Goal: Transaction & Acquisition: Purchase product/service

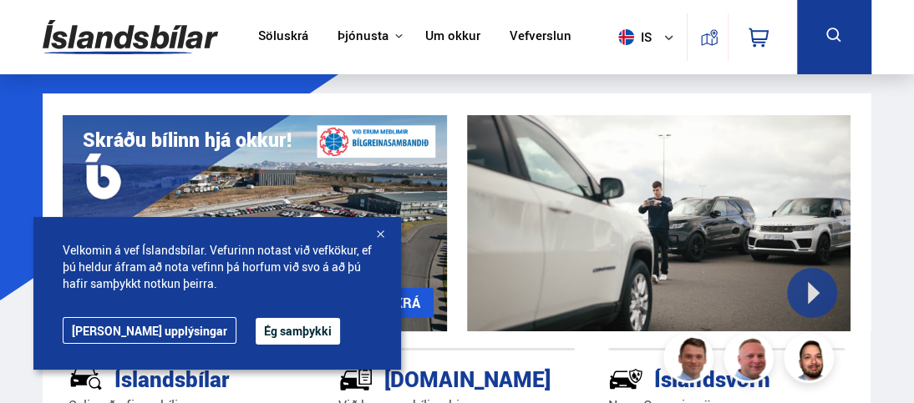
click at [256, 326] on button "Ég samþykki" at bounding box center [298, 331] width 84 height 27
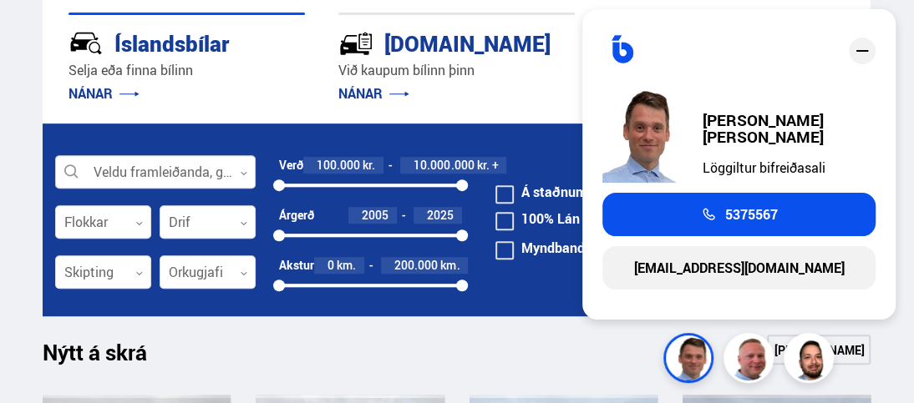
scroll to position [334, 0]
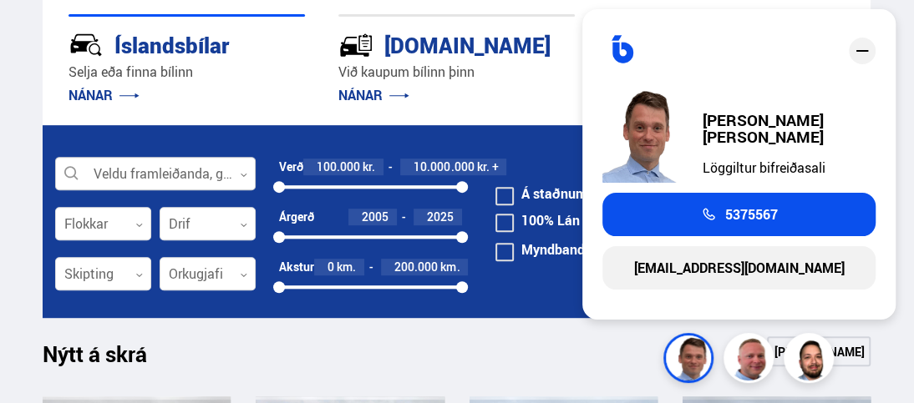
click at [186, 175] on div at bounding box center [155, 174] width 200 height 33
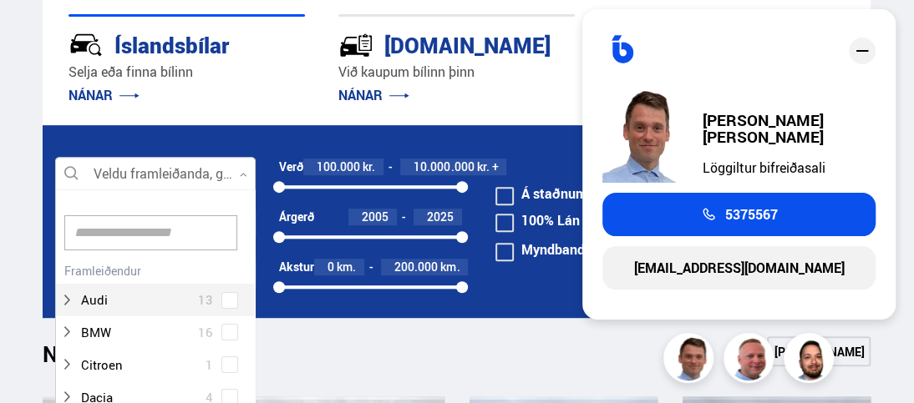
scroll to position [249, 195]
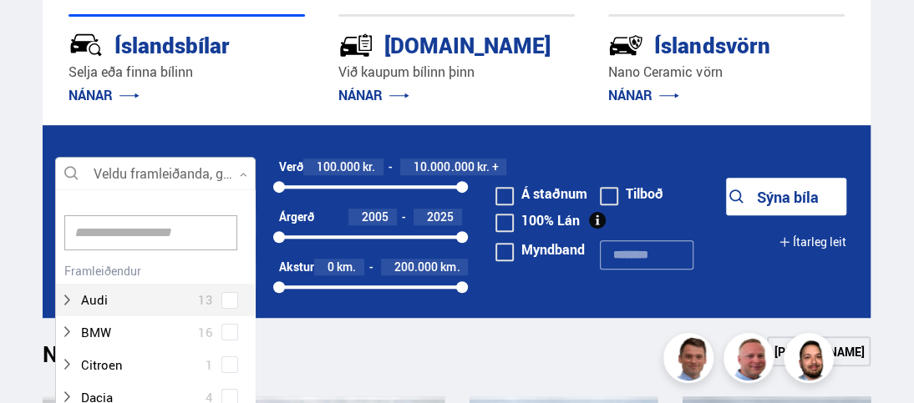
click at [226, 299] on div "Audi 13" at bounding box center [155, 288] width 199 height 58
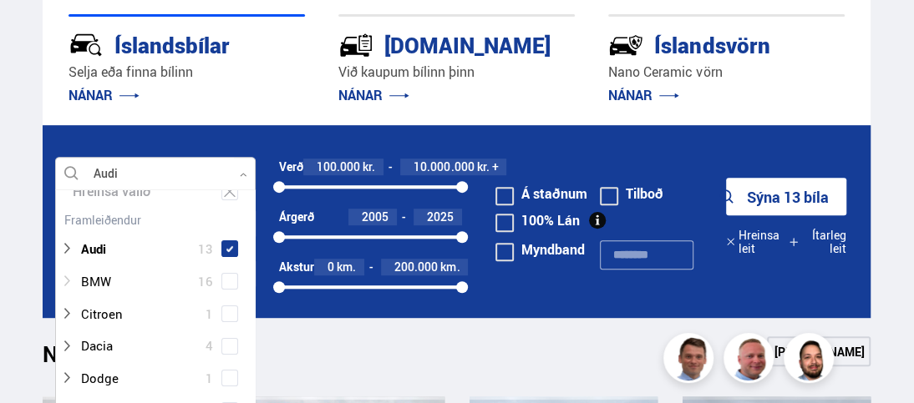
scroll to position [84, 0]
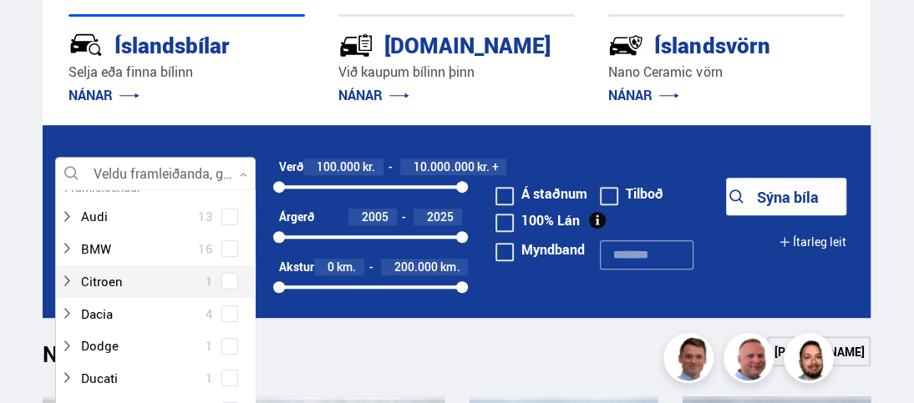
click at [322, 361] on div "Nýtt á skrá Sjá meira" at bounding box center [457, 357] width 828 height 40
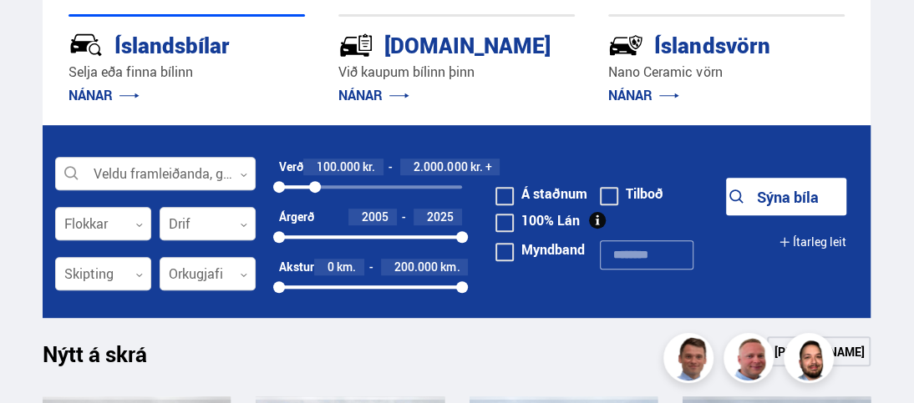
drag, startPoint x: 460, startPoint y: 185, endPoint x: 315, endPoint y: 185, distance: 145.3
click at [315, 185] on div at bounding box center [315, 187] width 12 height 12
click at [153, 164] on div at bounding box center [155, 174] width 200 height 33
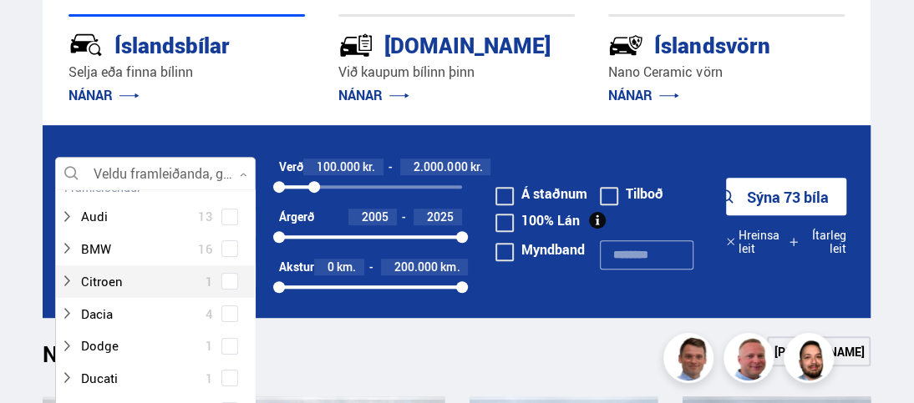
scroll to position [249, 195]
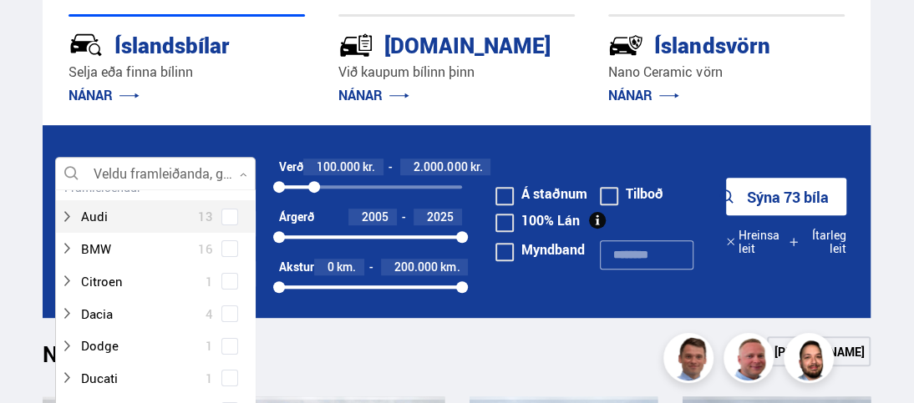
click at [231, 218] on span at bounding box center [229, 217] width 17 height 17
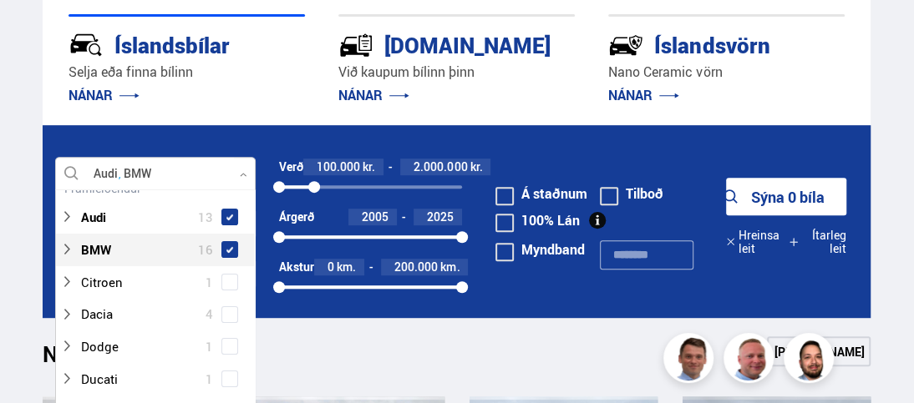
click at [221, 251] on span at bounding box center [229, 249] width 17 height 17
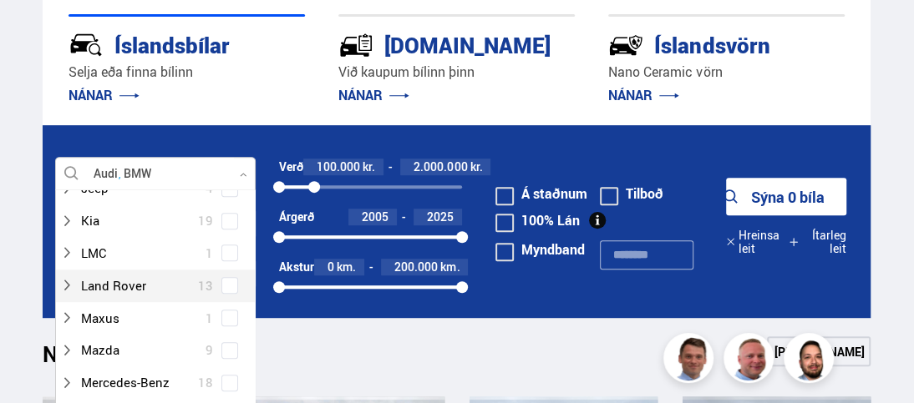
scroll to position [616, 0]
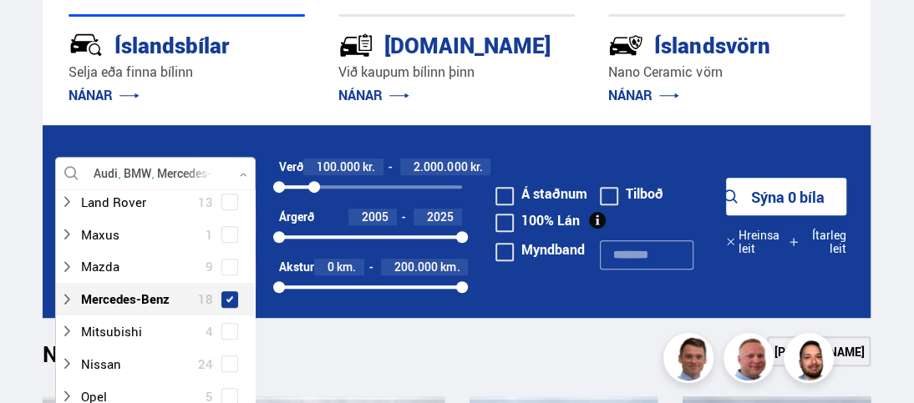
click at [223, 296] on span at bounding box center [229, 299] width 13 height 13
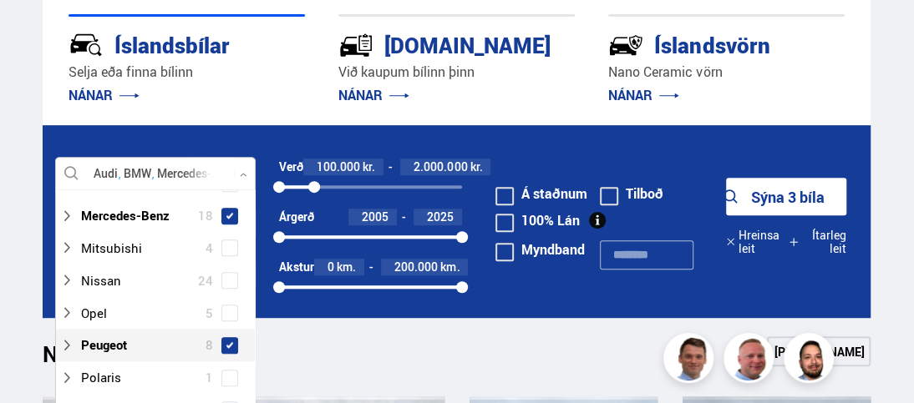
click at [226, 343] on span at bounding box center [229, 345] width 7 height 7
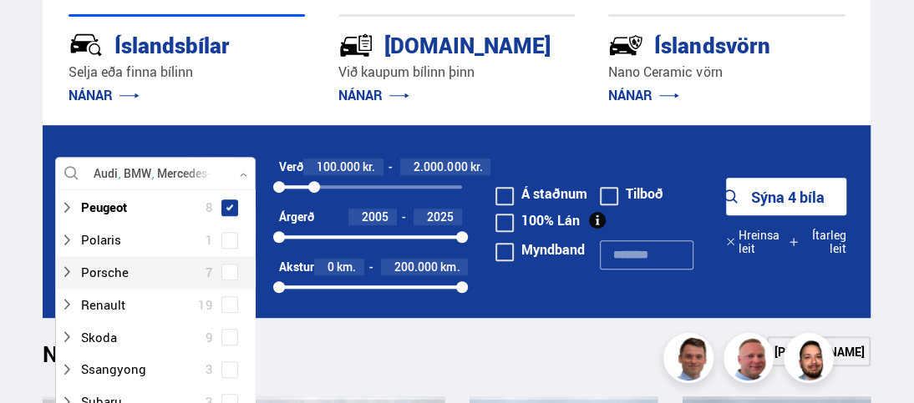
scroll to position [867, 0]
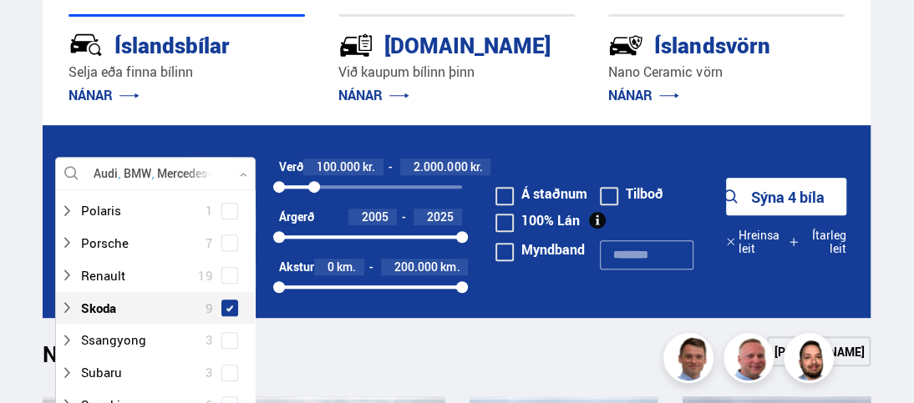
click at [221, 305] on span at bounding box center [229, 308] width 17 height 17
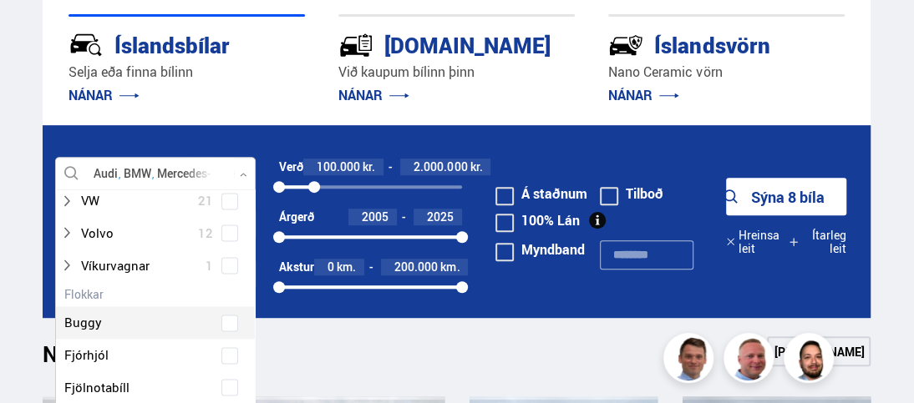
scroll to position [1117, 0]
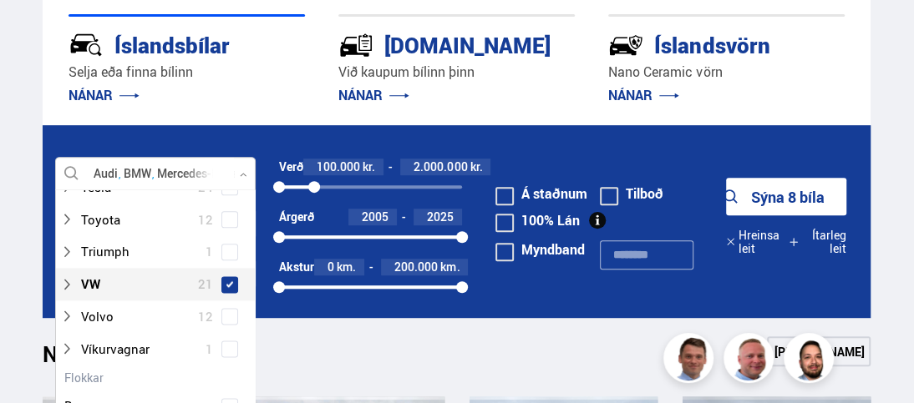
click at [228, 281] on span at bounding box center [229, 284] width 7 height 7
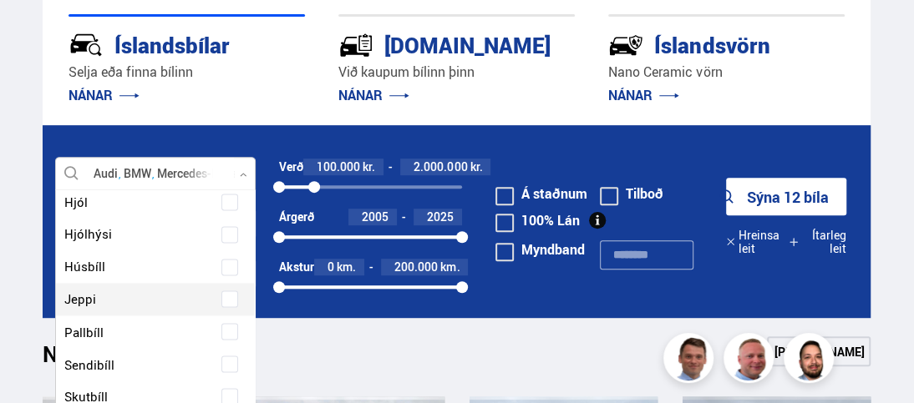
scroll to position [1535, 0]
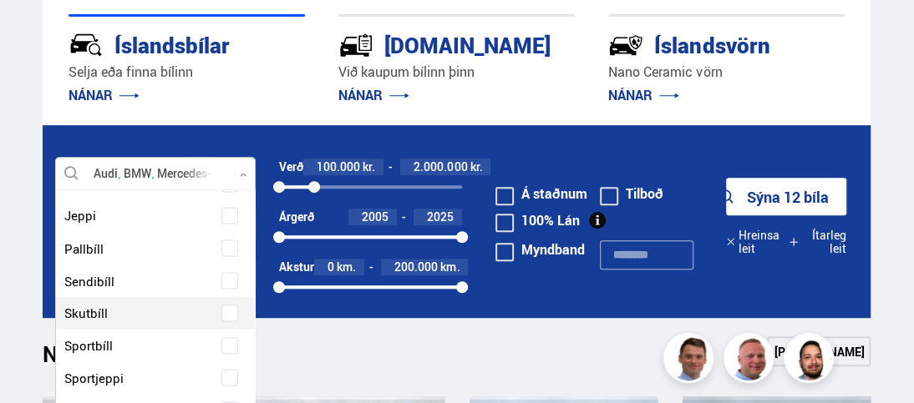
click at [231, 315] on span at bounding box center [229, 313] width 17 height 17
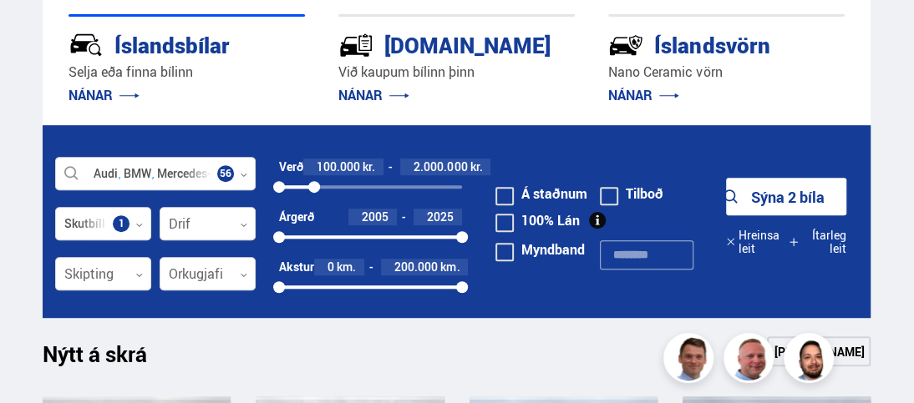
click at [797, 202] on button "Sýna 2 bíla" at bounding box center [786, 197] width 120 height 38
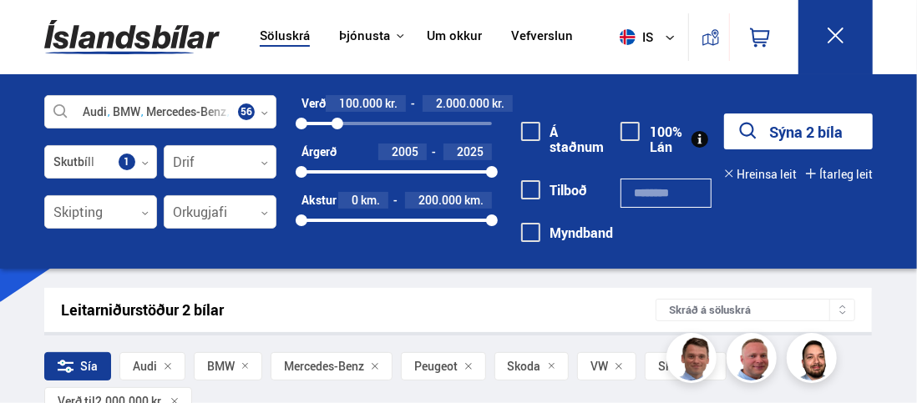
drag, startPoint x: 279, startPoint y: 389, endPoint x: 269, endPoint y: 365, distance: 26.2
click at [272, 370] on div "Sía Audi BMW Mercedes-Benz Peugeot Skoda VW Skutbíll Verð til 2.000.000 kr." at bounding box center [458, 387] width 828 height 70
click at [154, 362] on span "Audi" at bounding box center [145, 366] width 24 height 13
drag, startPoint x: 506, startPoint y: 391, endPoint x: 491, endPoint y: 369, distance: 26.4
click at [505, 390] on div "Sía Audi BMW Mercedes-Benz Peugeot Skoda VW Skutbíll Verð til 2.000.000 kr." at bounding box center [458, 387] width 828 height 70
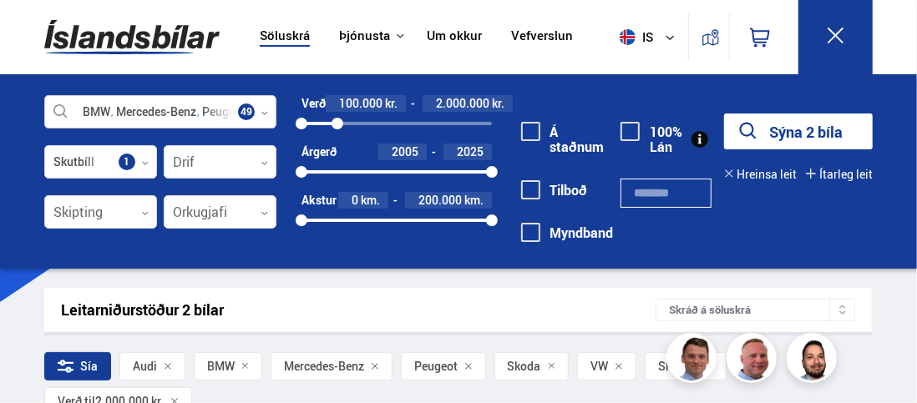
click at [181, 111] on div at bounding box center [160, 112] width 232 height 33
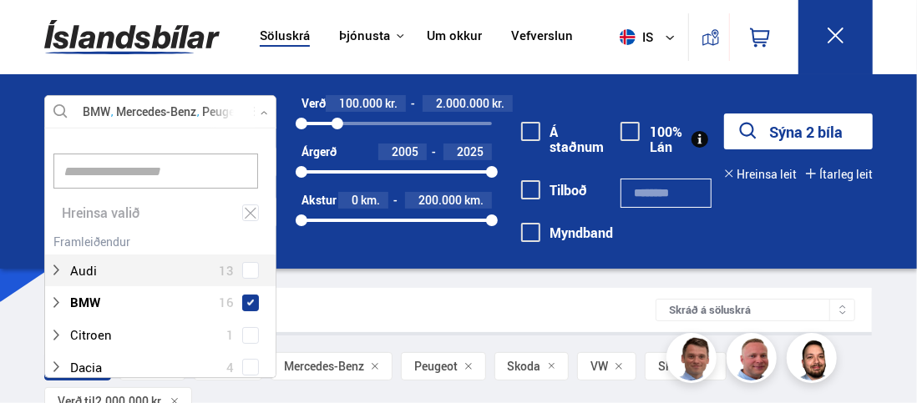
scroll to position [249, 227]
click at [249, 267] on span at bounding box center [250, 270] width 7 height 7
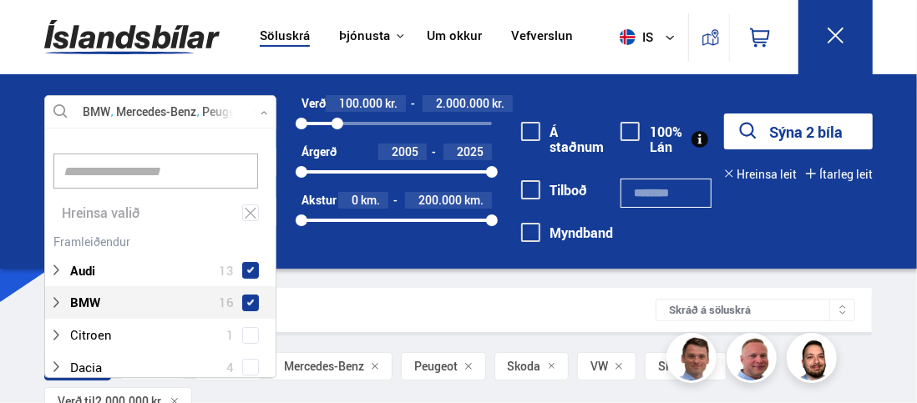
click at [429, 311] on div "Leitarniðurstöður 2 bílar" at bounding box center [358, 310] width 595 height 18
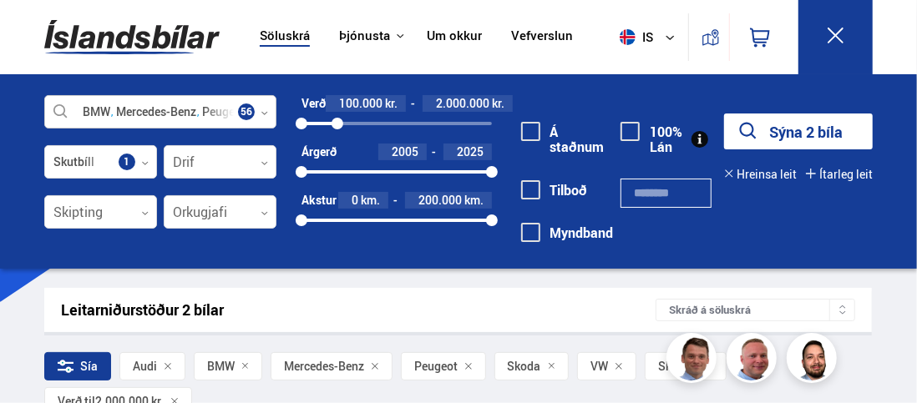
click at [165, 109] on div at bounding box center [160, 112] width 232 height 33
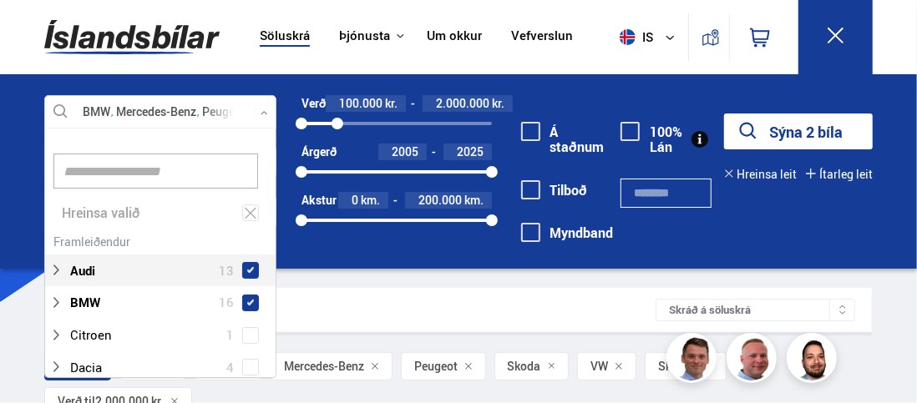
click at [250, 265] on span at bounding box center [250, 270] width 17 height 17
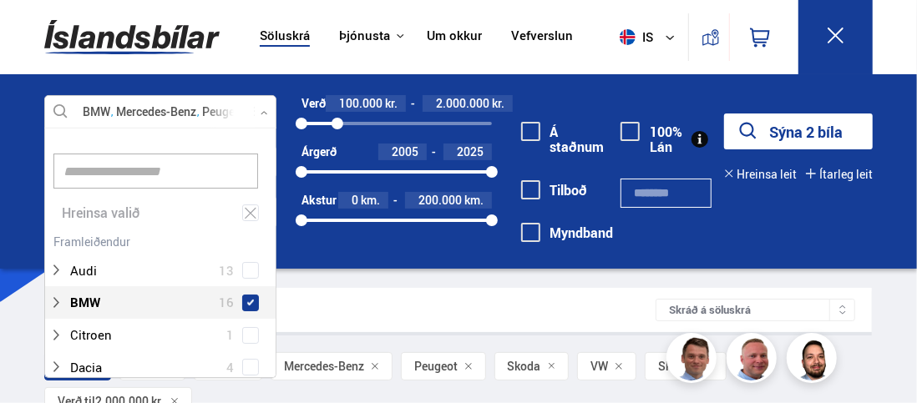
click at [247, 295] on span at bounding box center [250, 303] width 17 height 17
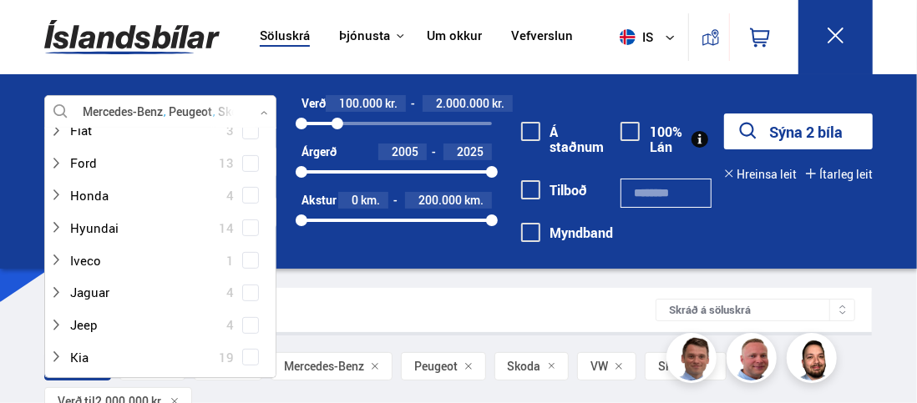
scroll to position [585, 0]
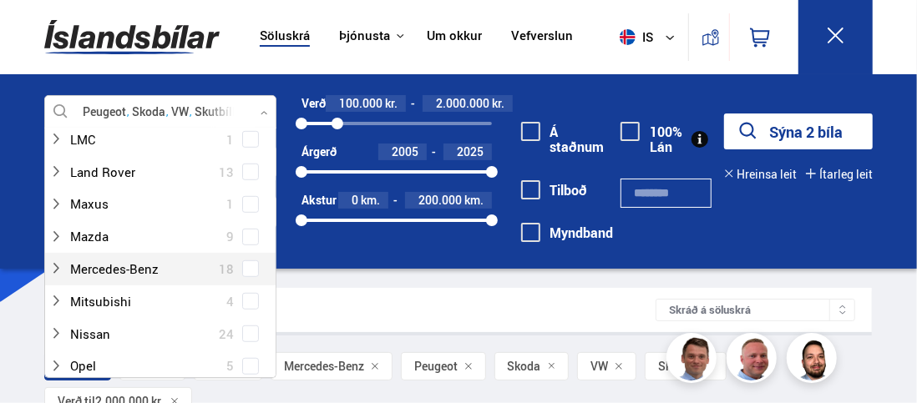
click at [242, 261] on span at bounding box center [250, 269] width 17 height 17
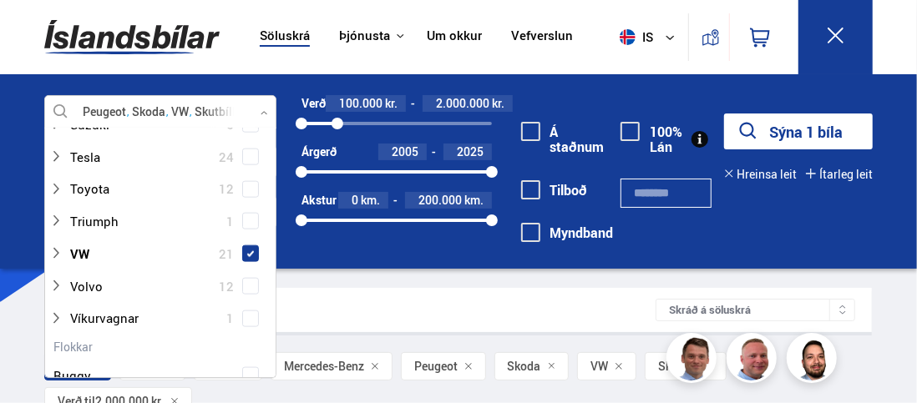
scroll to position [919, 0]
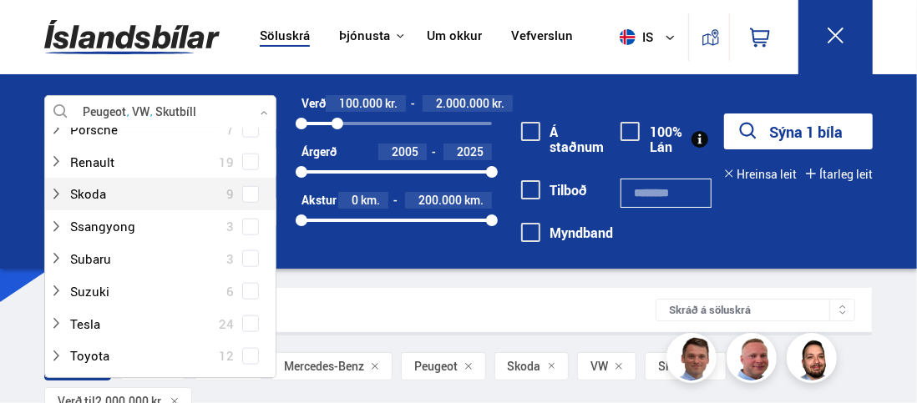
click at [242, 186] on span at bounding box center [250, 194] width 17 height 17
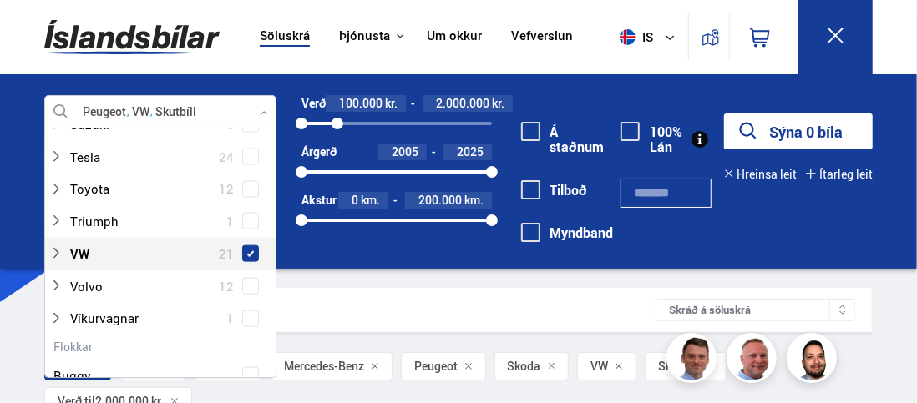
click at [245, 249] on span at bounding box center [250, 254] width 17 height 17
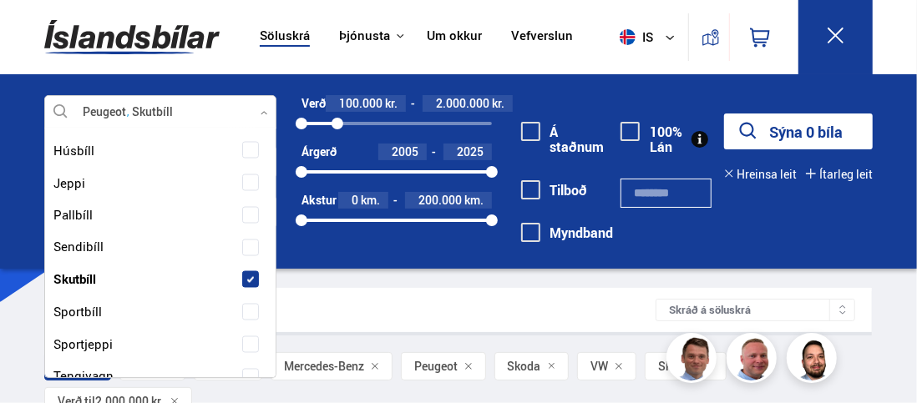
scroll to position [1503, 0]
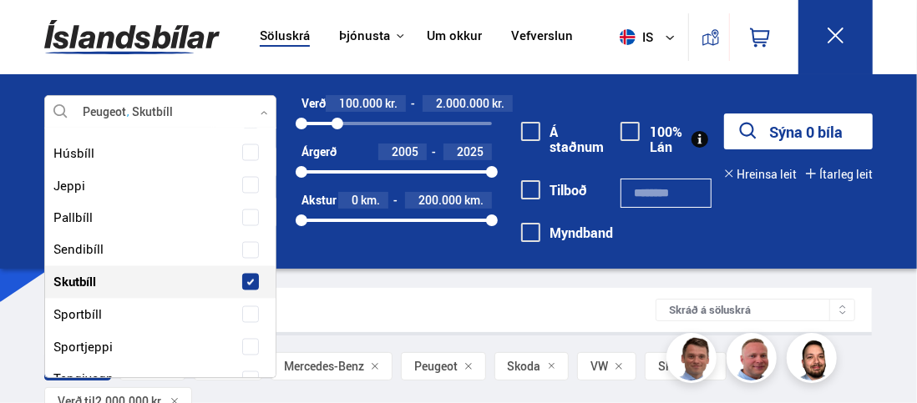
click at [370, 292] on div "Leitarniðurstöður 2 bílar Skráð á [GEOGRAPHIC_DATA]" at bounding box center [458, 310] width 828 height 44
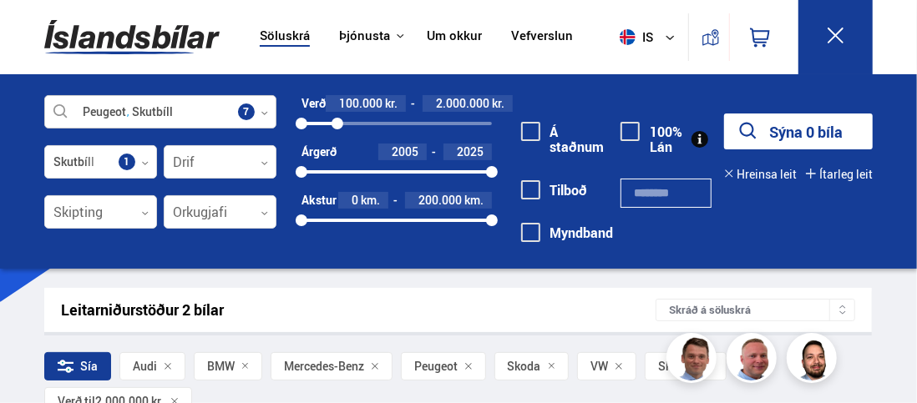
click at [263, 108] on div at bounding box center [160, 112] width 232 height 33
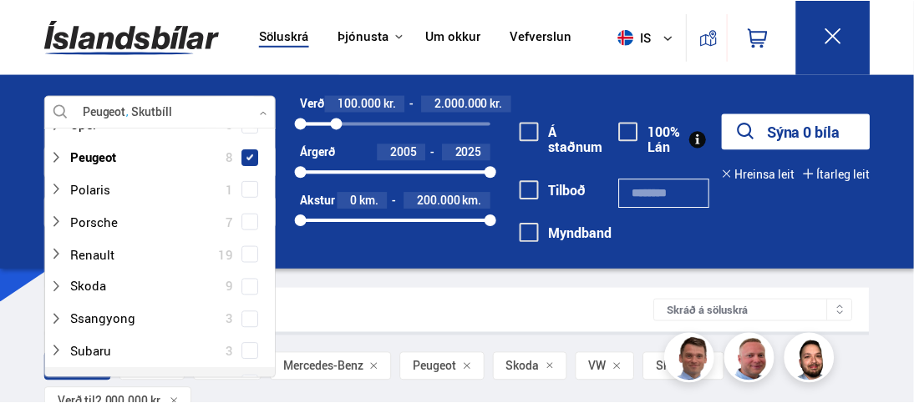
scroll to position [752, 0]
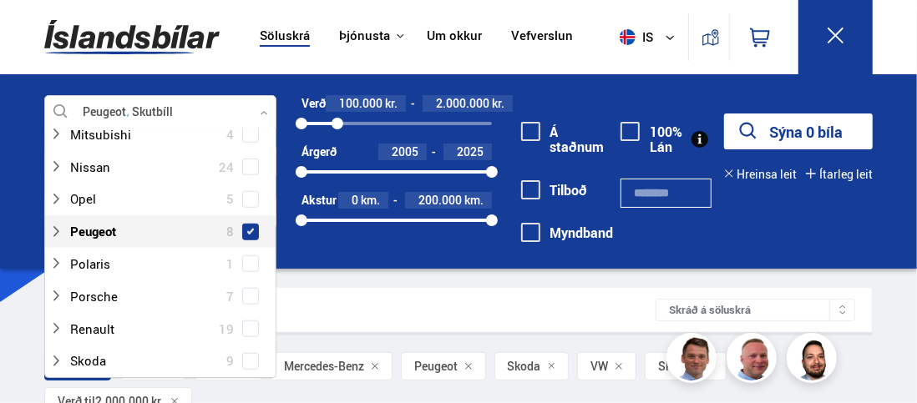
click at [247, 231] on span at bounding box center [250, 232] width 7 height 7
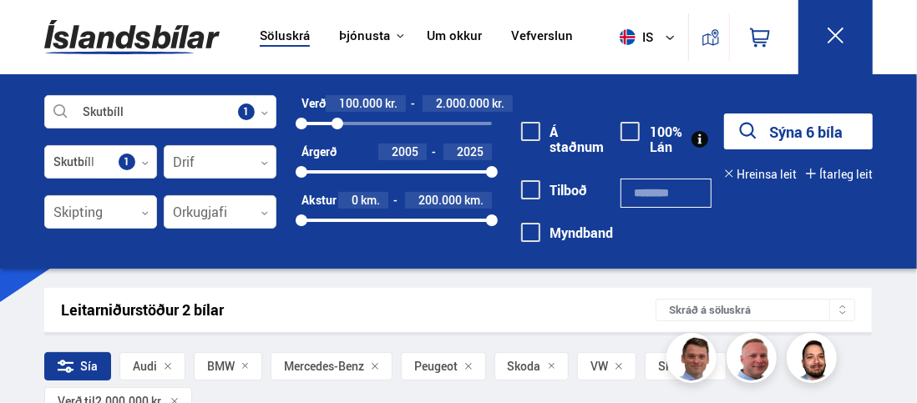
click at [5, 131] on div "Skutbíll Veldu framleiðanda, gerð eða eiginleika 1 Skutbíll Flokkar 1 Drif 0 Sk…" at bounding box center [458, 171] width 917 height 195
click at [778, 213] on div "Skutbíll Veldu framleiðanda, gerð eða eiginleika 1 Skutbíll Flokkar 1 Drif 0 Sk…" at bounding box center [458, 180] width 855 height 170
click at [834, 38] on icon at bounding box center [836, 36] width 16 height 16
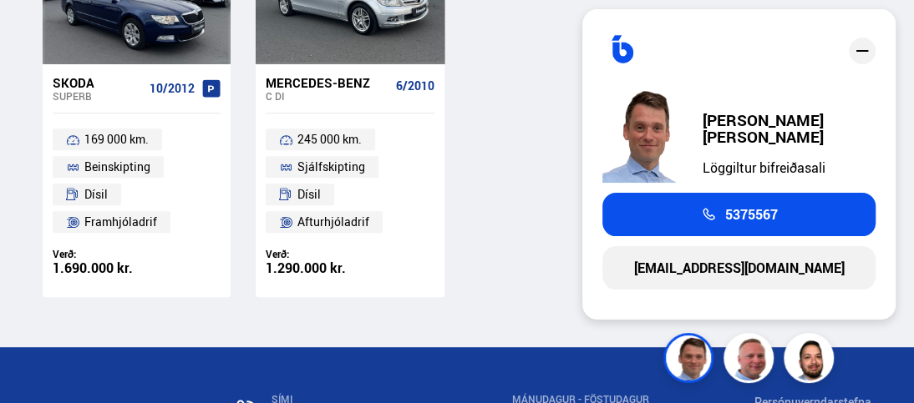
scroll to position [167, 0]
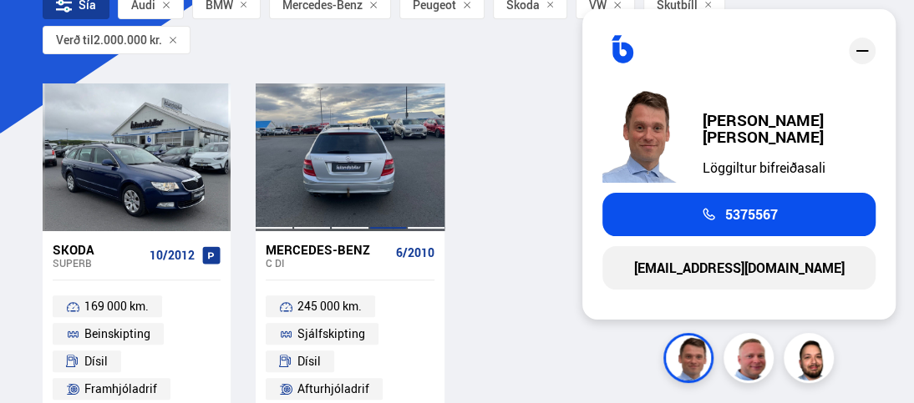
click at [394, 170] on div at bounding box center [388, 158] width 38 height 148
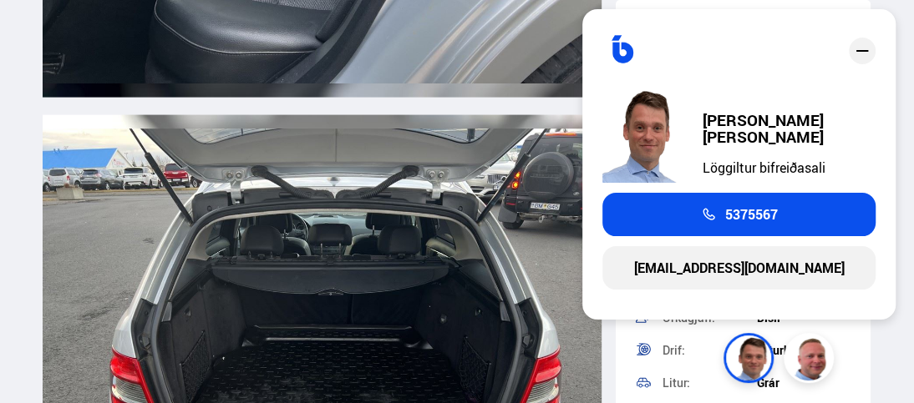
scroll to position [11358, 0]
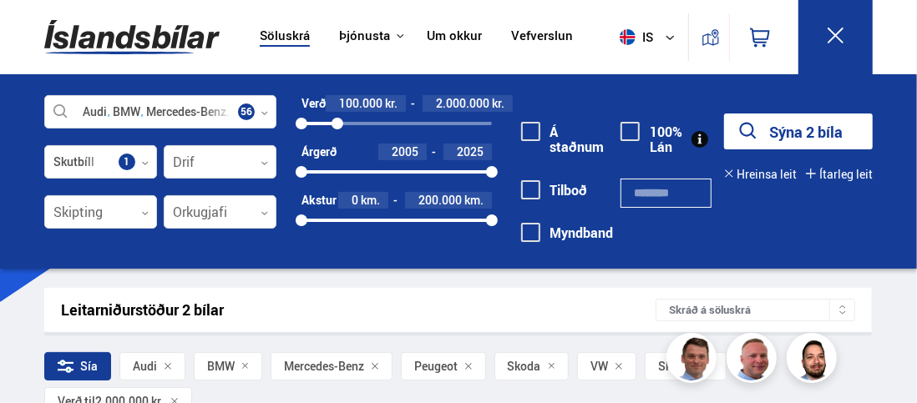
click at [843, 35] on icon at bounding box center [835, 35] width 21 height 21
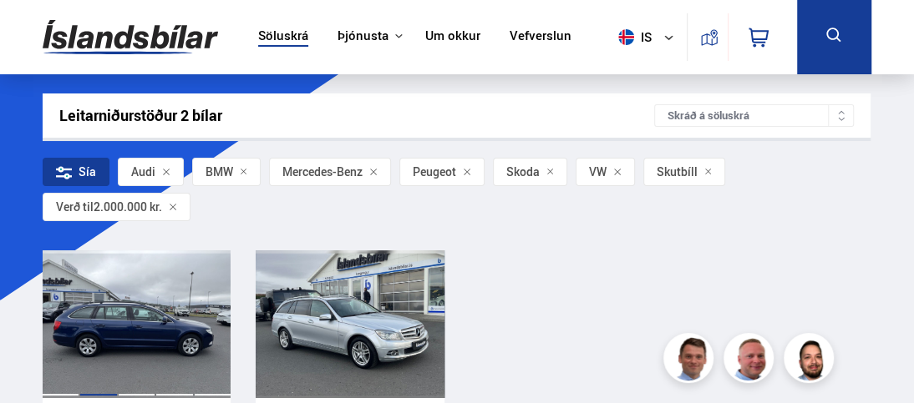
click at [110, 320] on div at bounding box center [98, 325] width 38 height 148
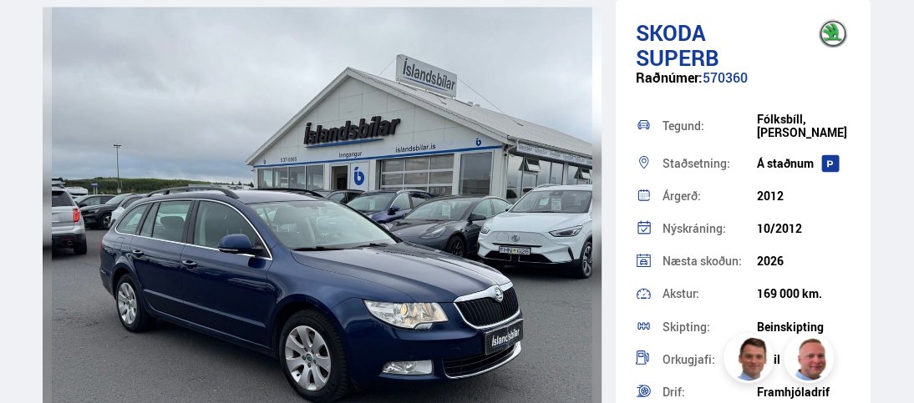
scroll to position [1670, 0]
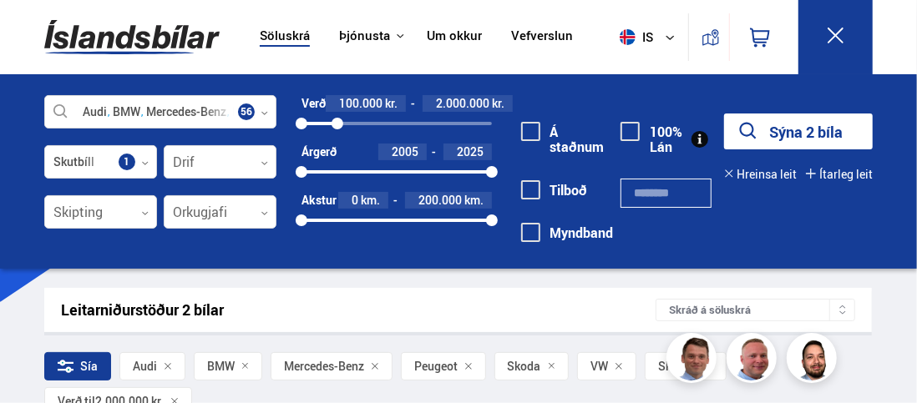
click at [840, 45] on icon at bounding box center [835, 35] width 21 height 21
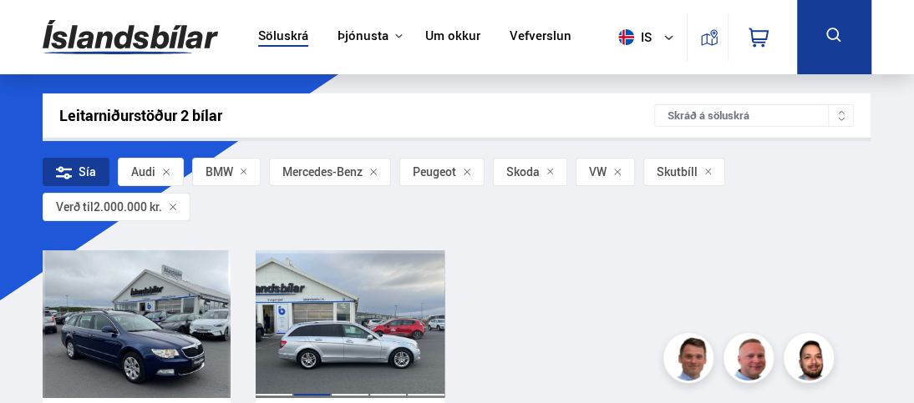
click at [319, 327] on div at bounding box center [312, 325] width 38 height 148
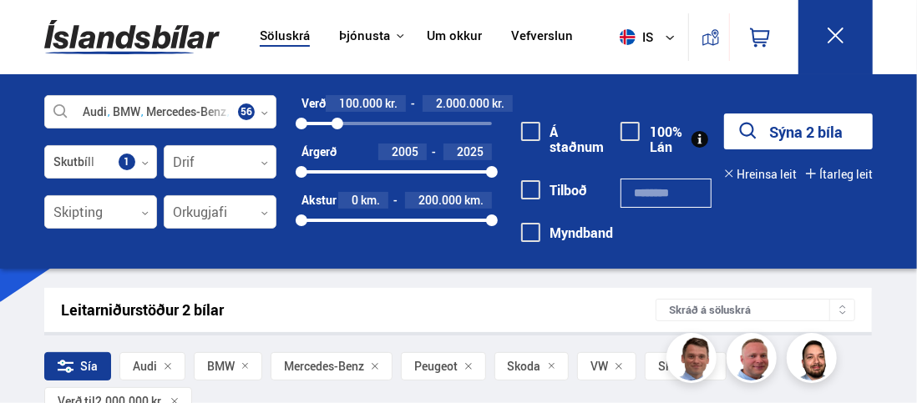
click at [150, 367] on span "Audi" at bounding box center [145, 366] width 24 height 13
click at [124, 165] on div at bounding box center [100, 162] width 113 height 33
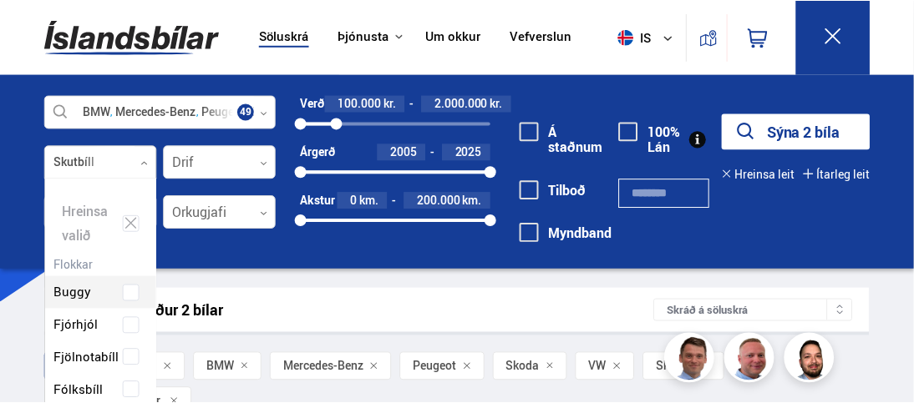
scroll to position [249, 108]
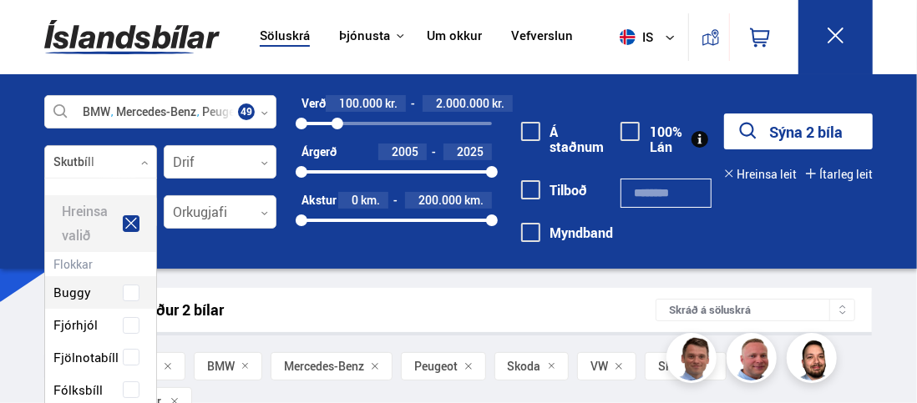
click at [128, 225] on icon at bounding box center [131, 223] width 12 height 11
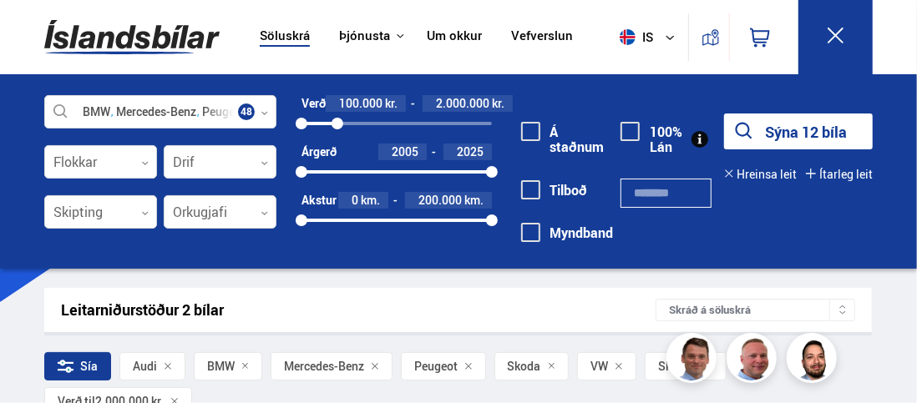
click at [843, 26] on icon at bounding box center [835, 35] width 21 height 21
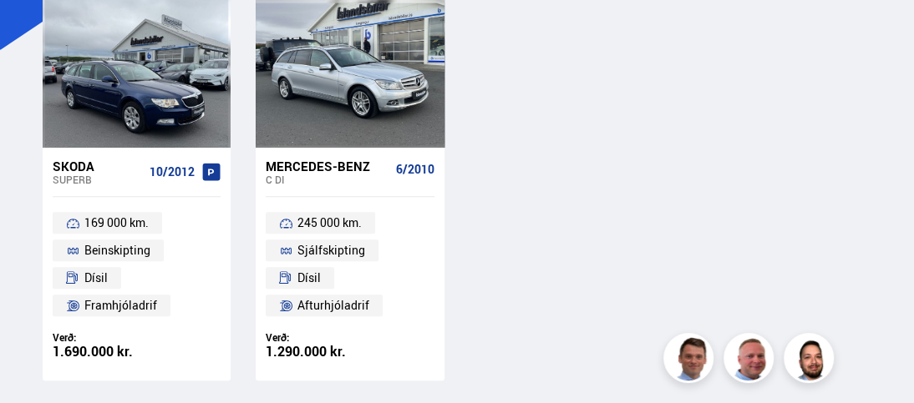
scroll to position [0, 0]
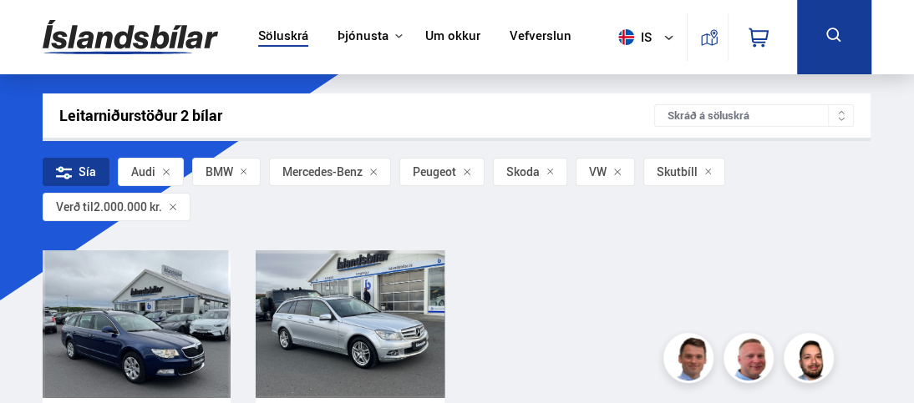
click at [616, 172] on icon at bounding box center [617, 172] width 8 height 8
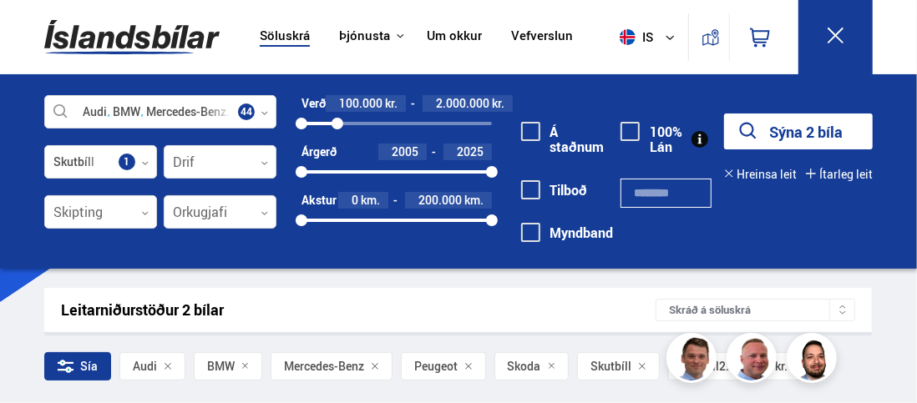
click at [749, 176] on button "Hreinsa leit" at bounding box center [760, 174] width 73 height 13
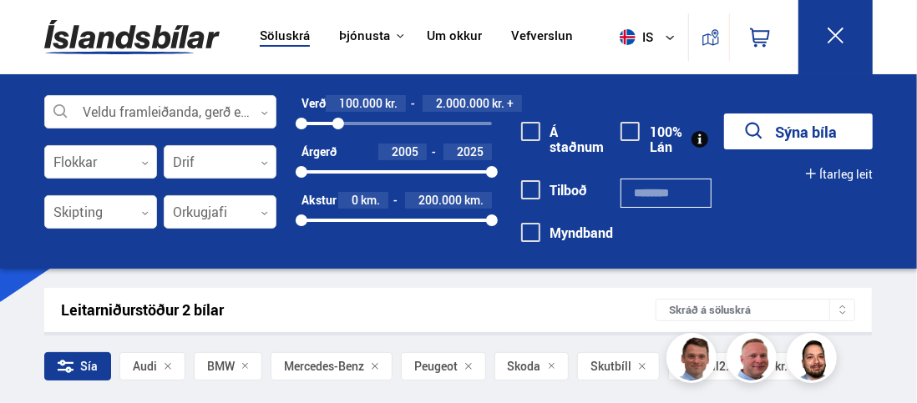
drag, startPoint x: 490, startPoint y: 118, endPoint x: 338, endPoint y: 104, distance: 152.6
click at [338, 104] on div "Verð 100.000 kr. 2.000.000 kr. + 100000 2014791" at bounding box center [396, 113] width 190 height 36
click at [783, 129] on button "Sýna 73 bíla" at bounding box center [798, 132] width 149 height 36
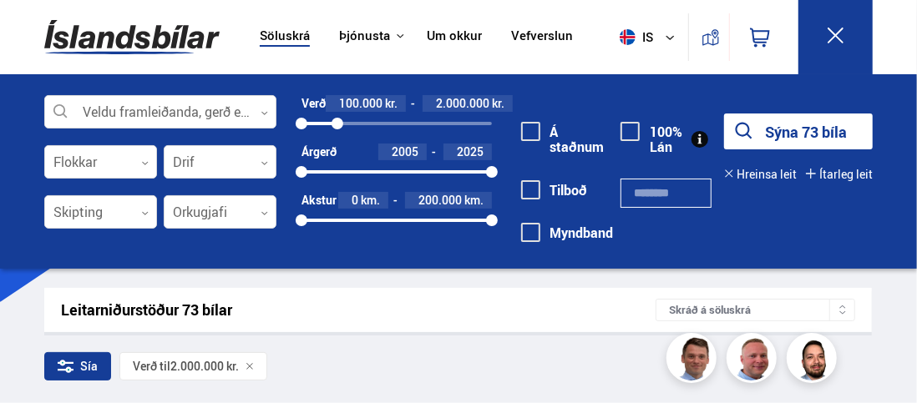
click at [839, 26] on icon at bounding box center [835, 35] width 21 height 21
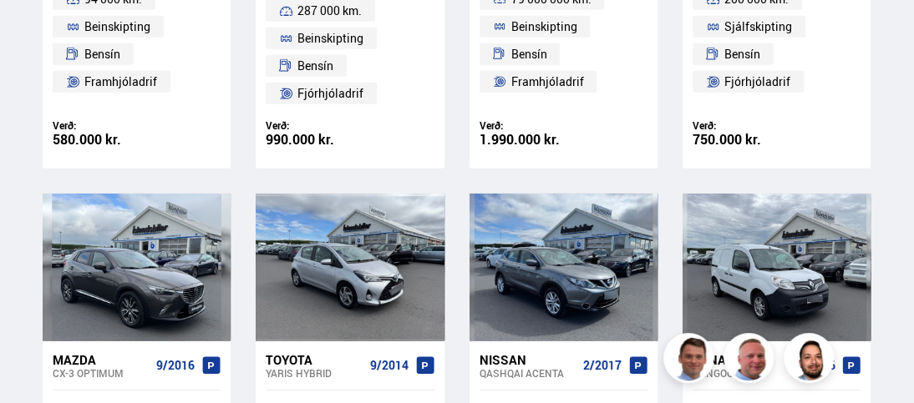
scroll to position [2088, 0]
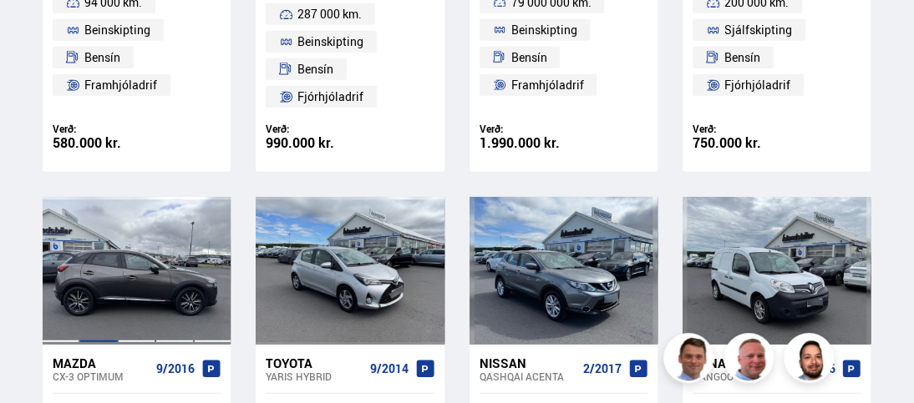
click at [117, 279] on div at bounding box center [98, 271] width 38 height 148
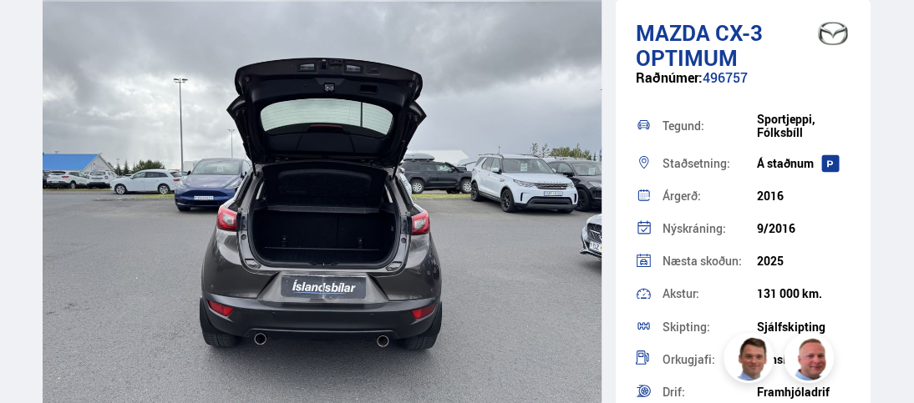
scroll to position [11024, 0]
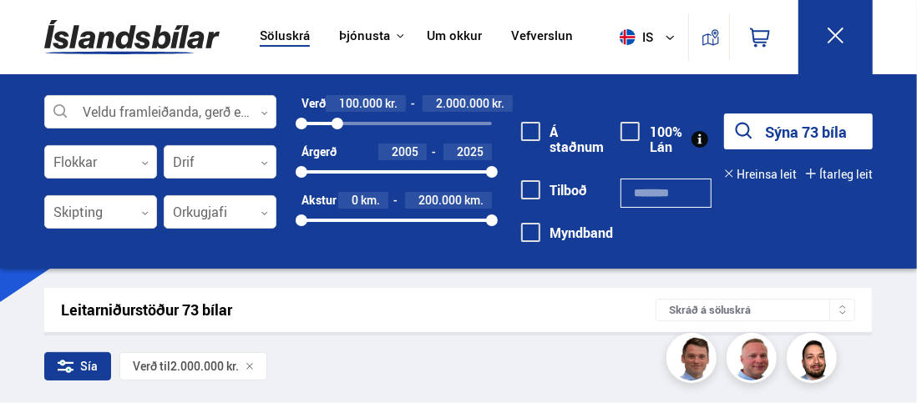
click at [841, 34] on icon at bounding box center [835, 35] width 21 height 21
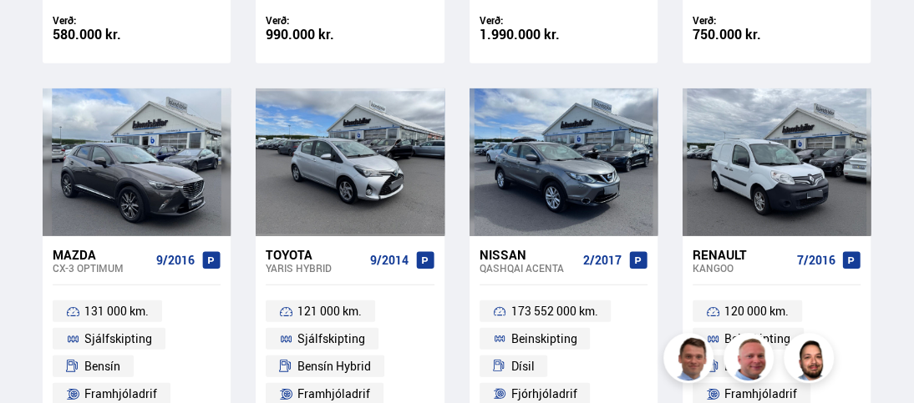
scroll to position [2088, 0]
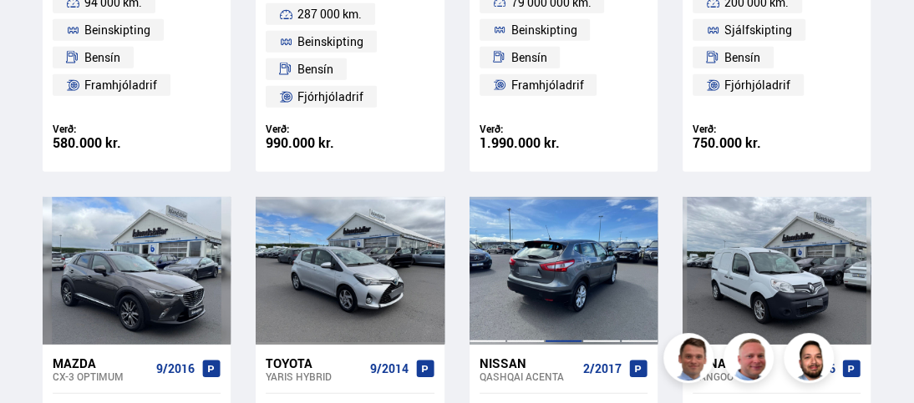
click at [559, 268] on div at bounding box center [564, 271] width 38 height 148
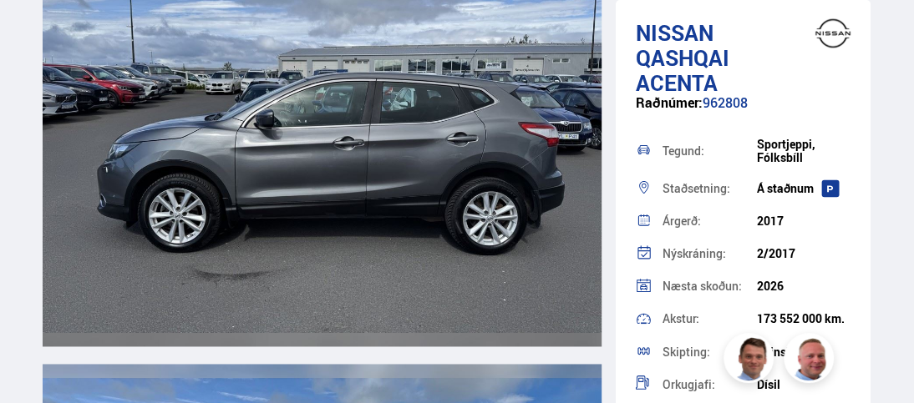
scroll to position [4259, 0]
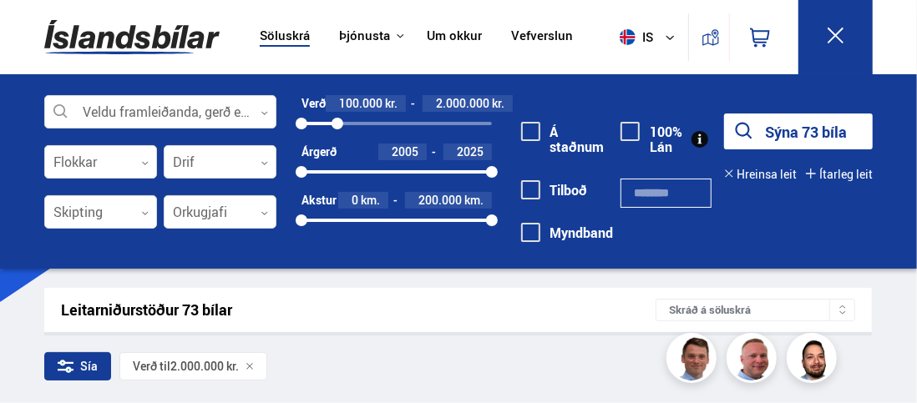
click at [842, 35] on icon at bounding box center [835, 35] width 21 height 21
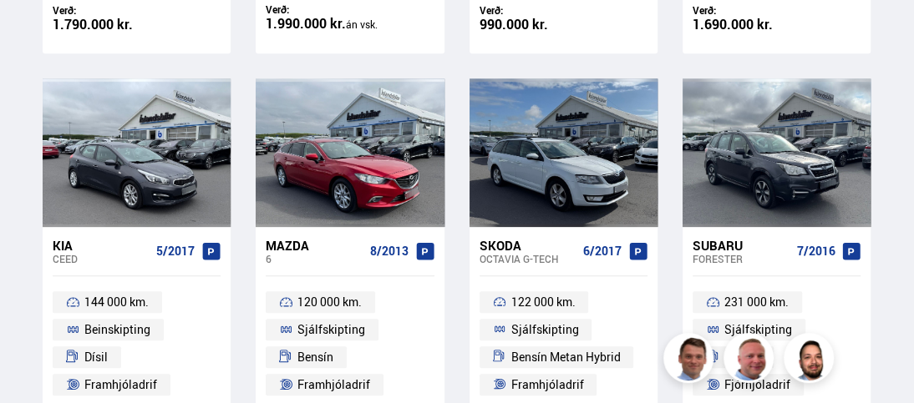
scroll to position [668, 0]
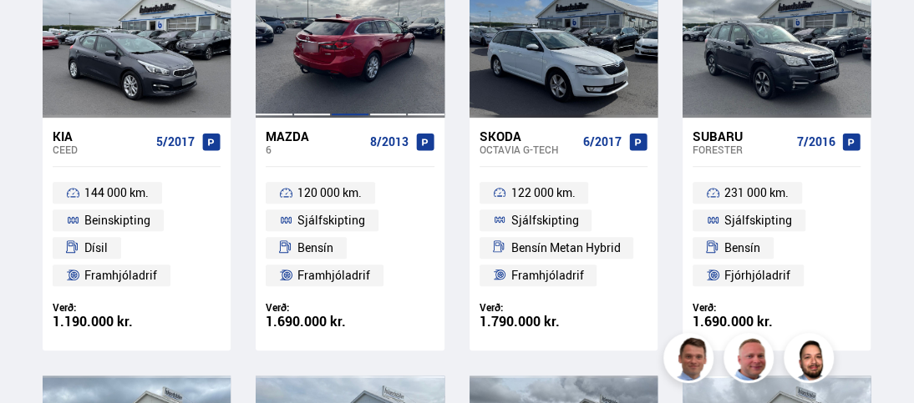
click at [367, 61] on div at bounding box center [350, 43] width 38 height 148
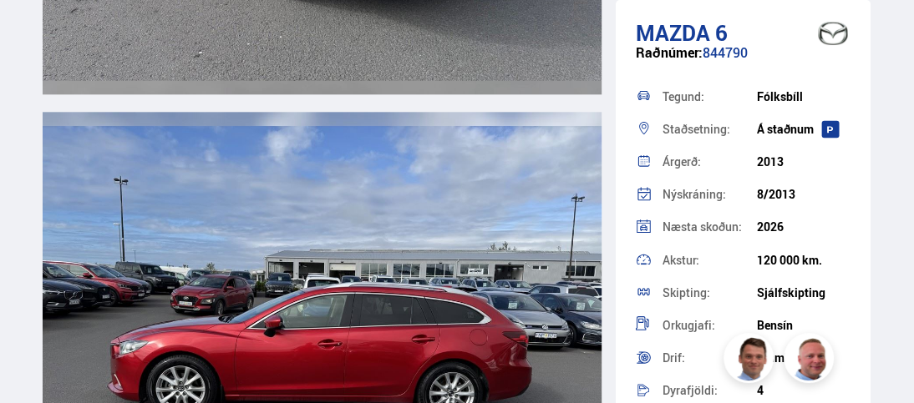
scroll to position [4092, 0]
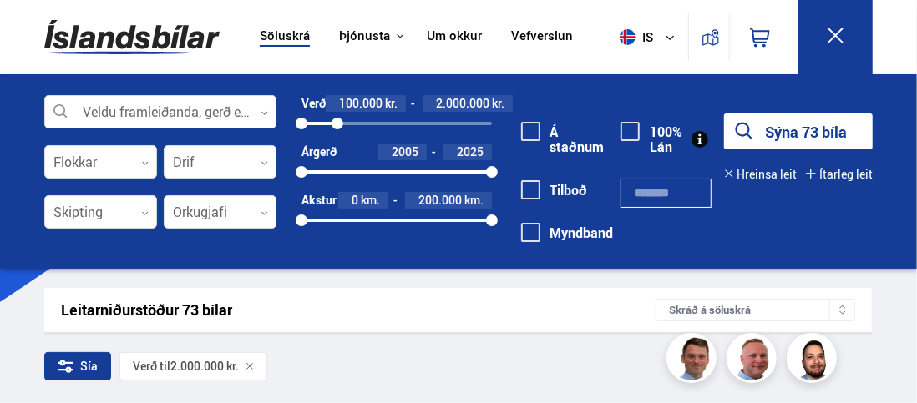
click at [833, 33] on icon at bounding box center [836, 36] width 16 height 16
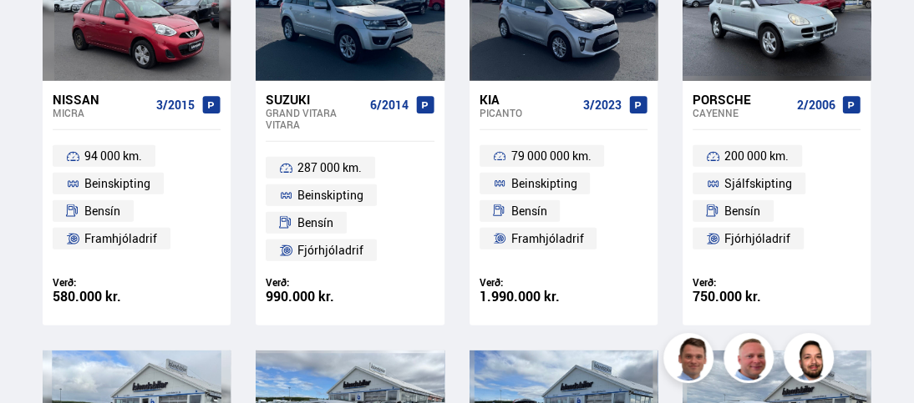
scroll to position [1827, 0]
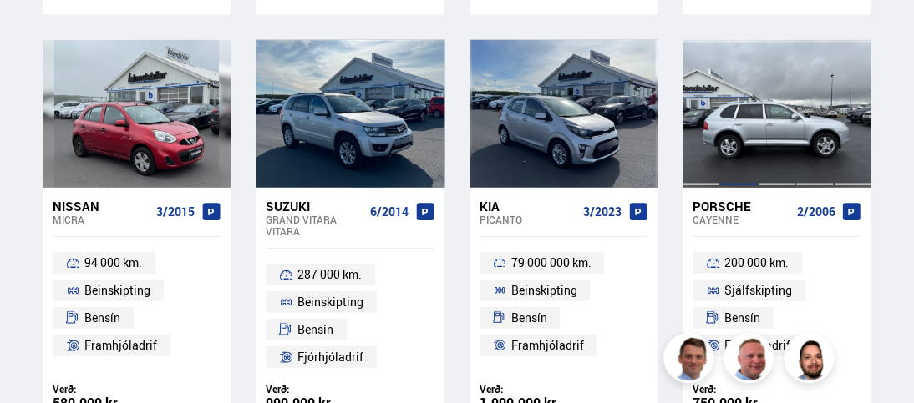
click at [733, 139] on div at bounding box center [738, 114] width 38 height 148
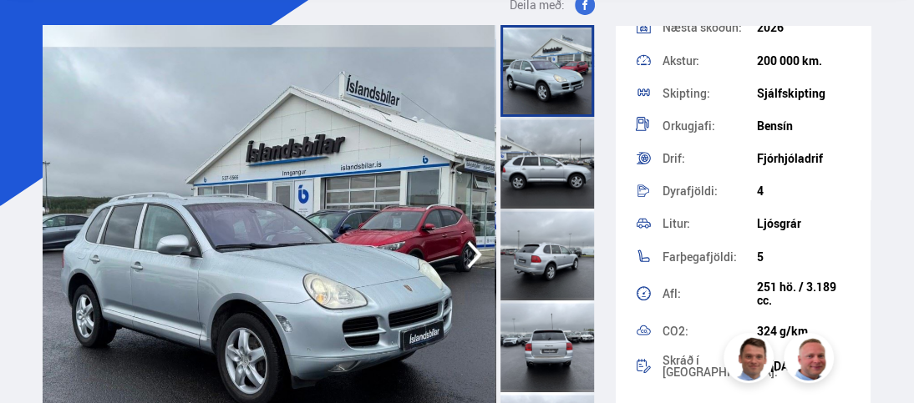
scroll to position [167, 0]
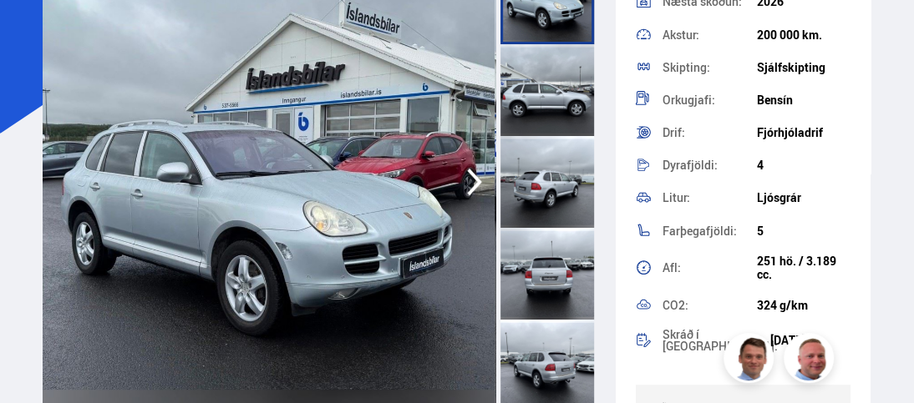
click at [474, 193] on icon "button" at bounding box center [474, 182] width 33 height 40
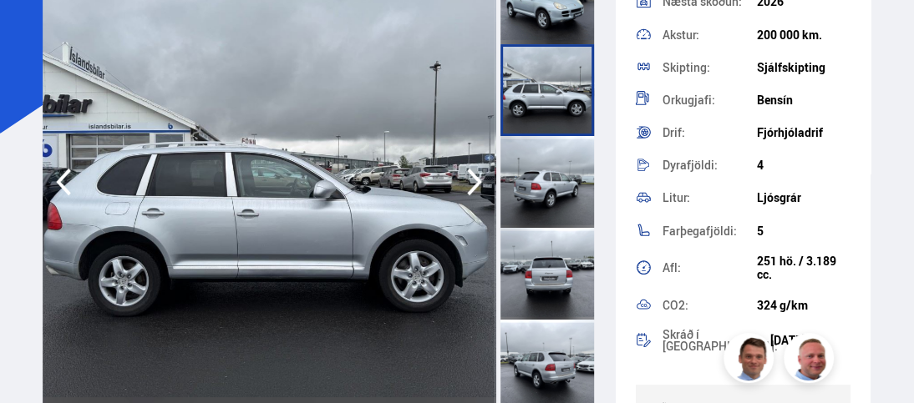
click at [474, 193] on icon "button" at bounding box center [474, 182] width 33 height 40
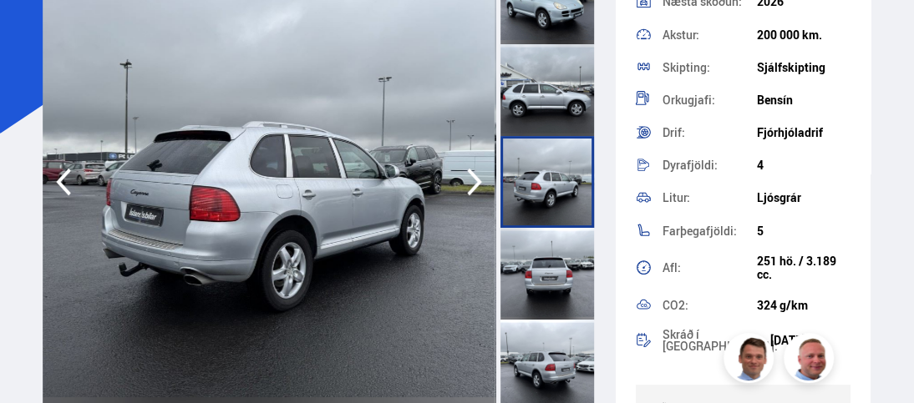
click at [474, 193] on icon "button" at bounding box center [474, 182] width 33 height 40
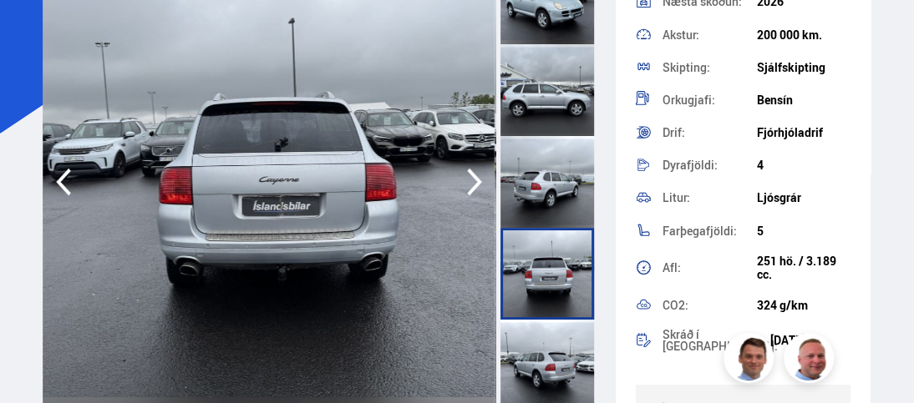
click at [474, 193] on icon "button" at bounding box center [474, 182] width 33 height 40
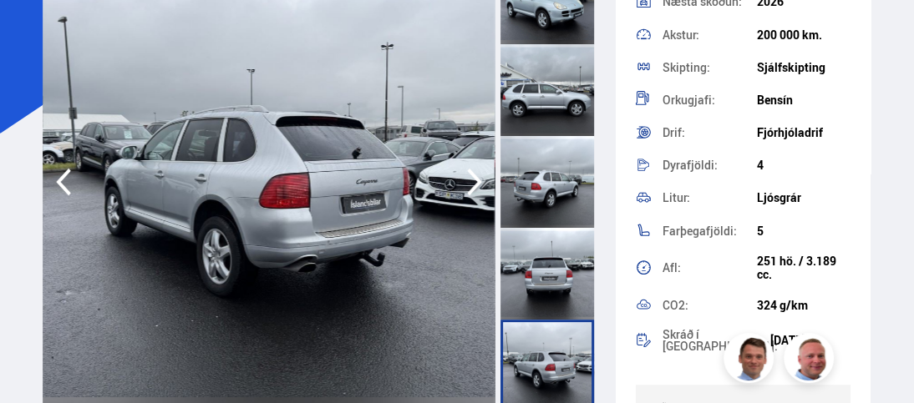
click at [474, 193] on icon "button" at bounding box center [474, 182] width 33 height 40
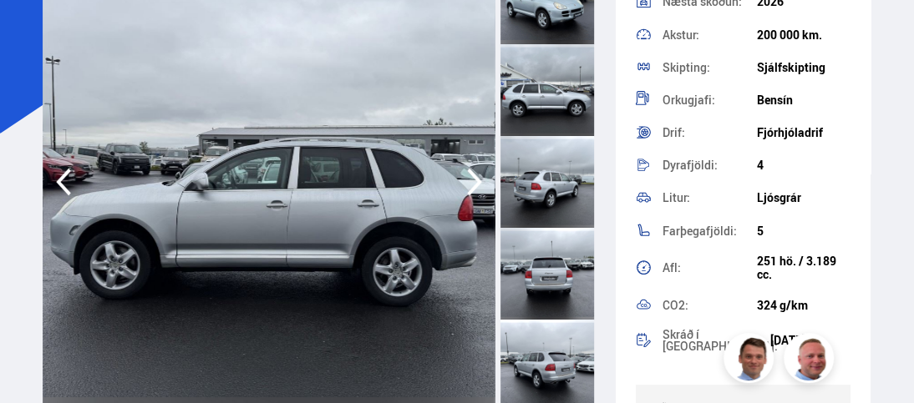
click at [474, 193] on icon "button" at bounding box center [474, 182] width 33 height 40
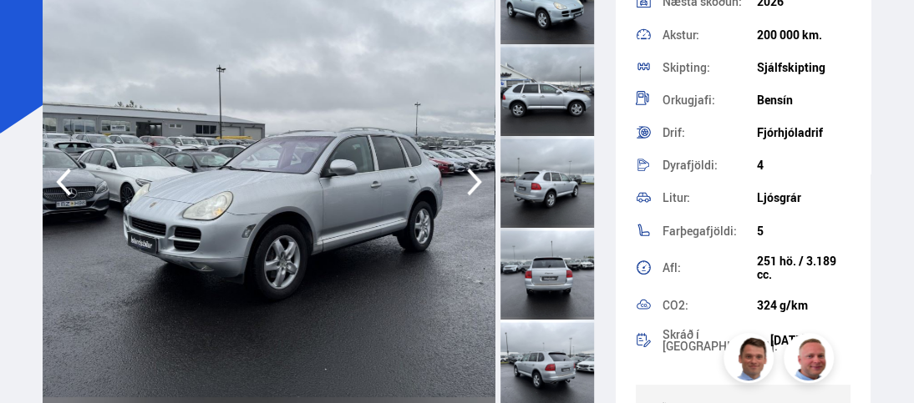
click at [474, 193] on icon "button" at bounding box center [474, 182] width 33 height 40
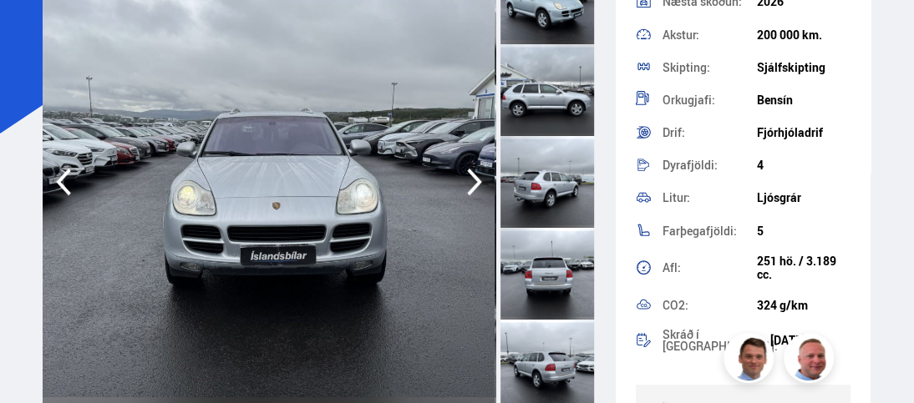
click at [474, 193] on icon "button" at bounding box center [474, 182] width 33 height 40
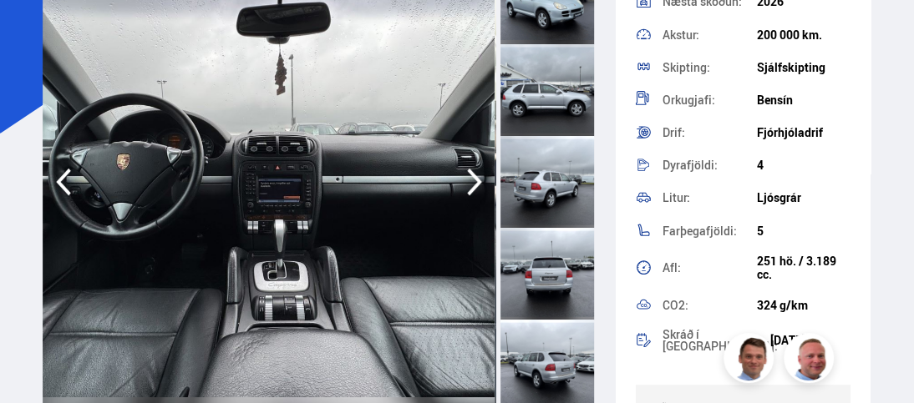
click at [474, 193] on icon "button" at bounding box center [474, 182] width 33 height 40
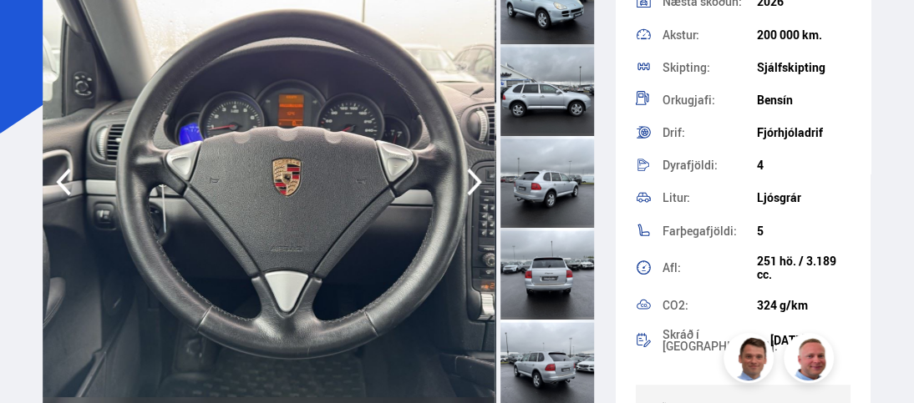
click at [474, 193] on icon "button" at bounding box center [474, 182] width 33 height 40
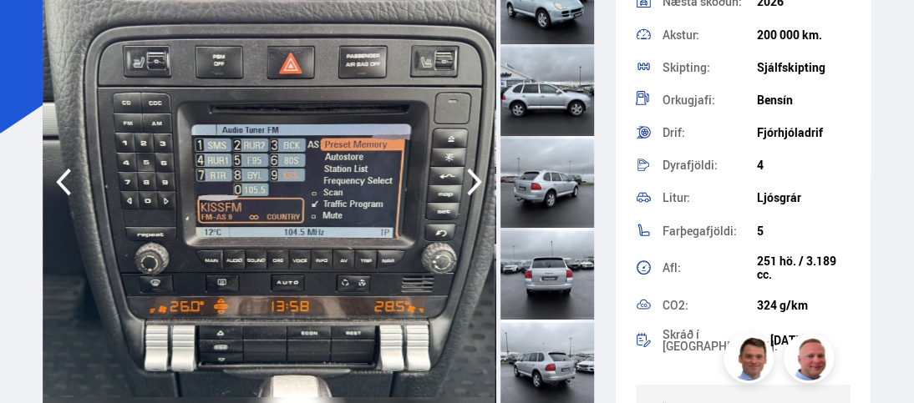
click at [474, 193] on icon "button" at bounding box center [474, 182] width 33 height 40
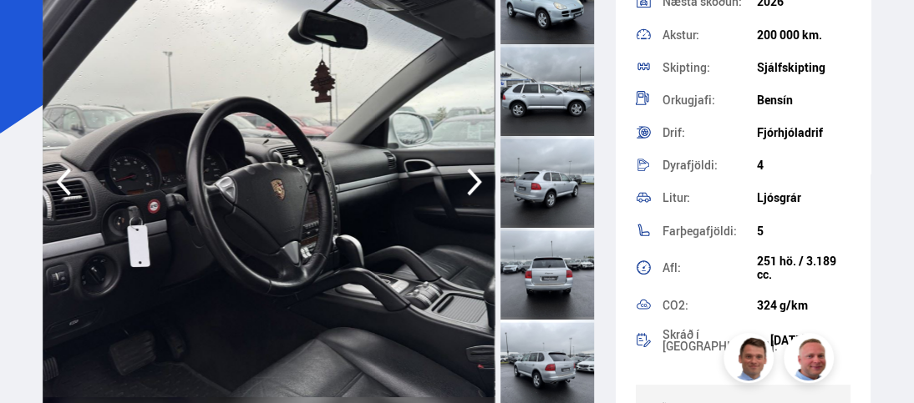
click at [474, 193] on icon "button" at bounding box center [474, 182] width 33 height 40
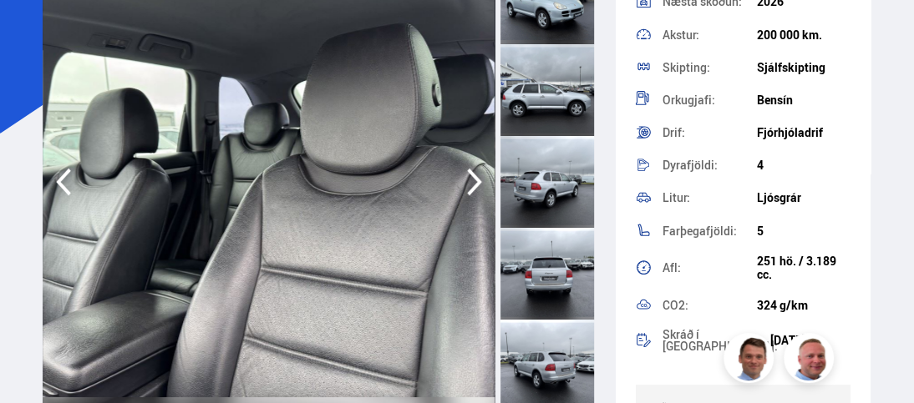
click at [474, 193] on icon "button" at bounding box center [474, 182] width 33 height 40
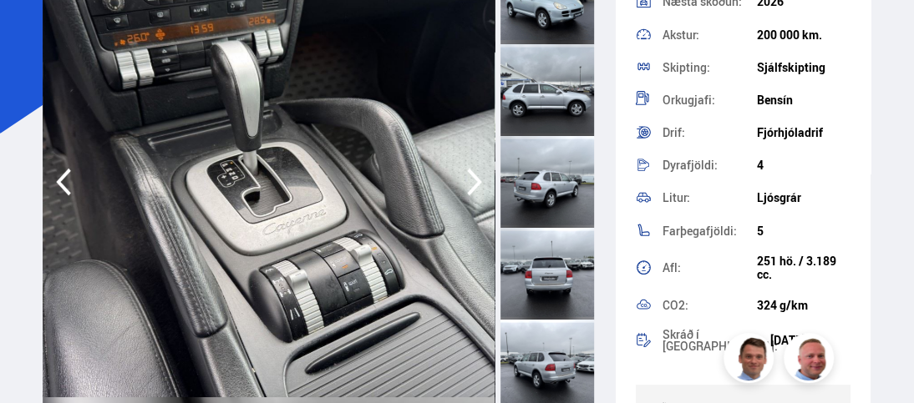
click at [474, 193] on icon "button" at bounding box center [474, 182] width 33 height 40
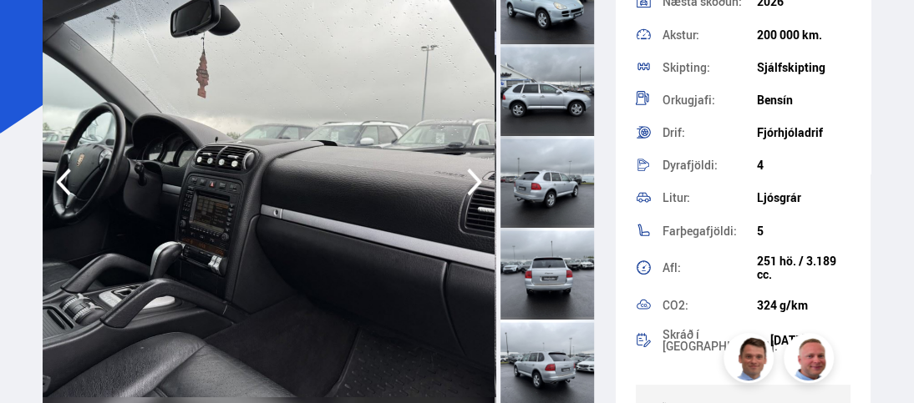
click at [474, 193] on icon "button" at bounding box center [474, 182] width 33 height 40
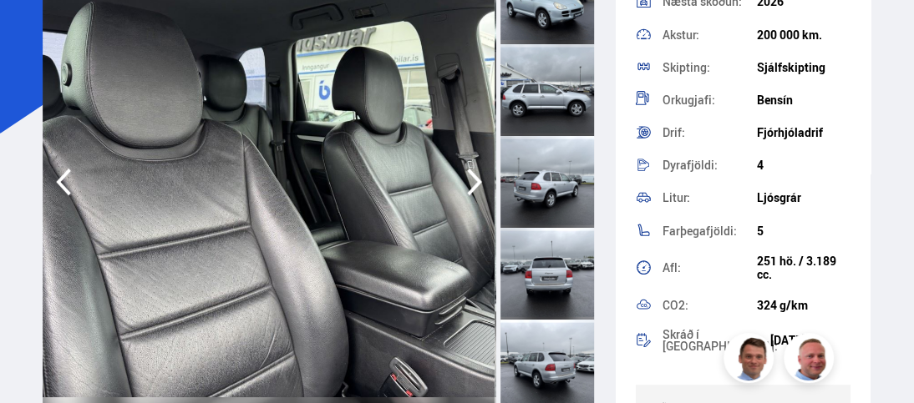
click at [474, 193] on icon "button" at bounding box center [474, 182] width 33 height 40
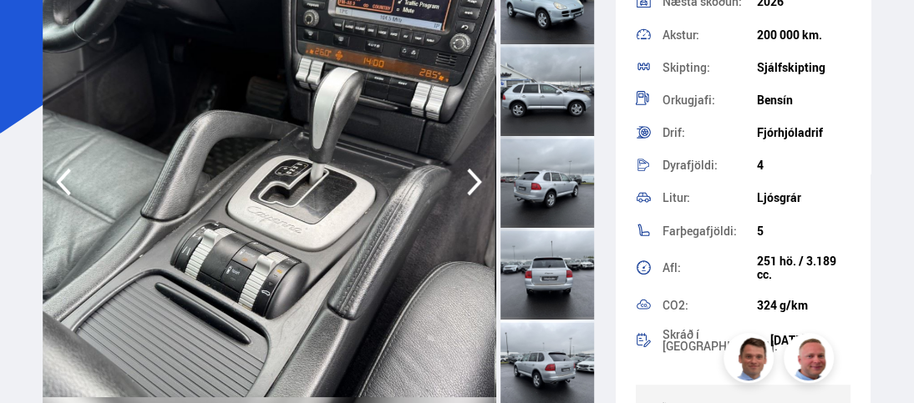
click at [474, 193] on icon "button" at bounding box center [474, 182] width 33 height 40
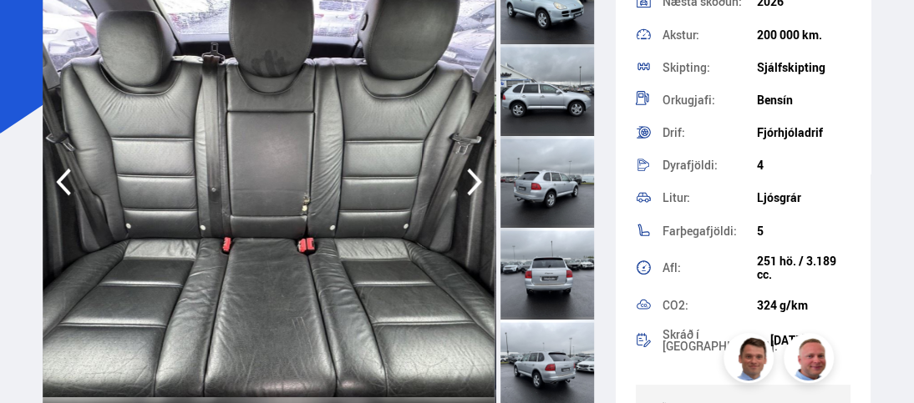
click at [474, 193] on icon "button" at bounding box center [474, 182] width 33 height 40
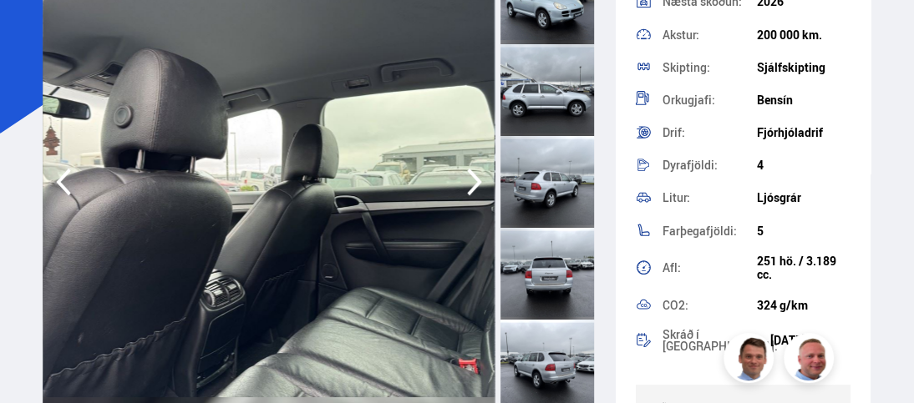
click at [474, 193] on icon "button" at bounding box center [474, 182] width 33 height 40
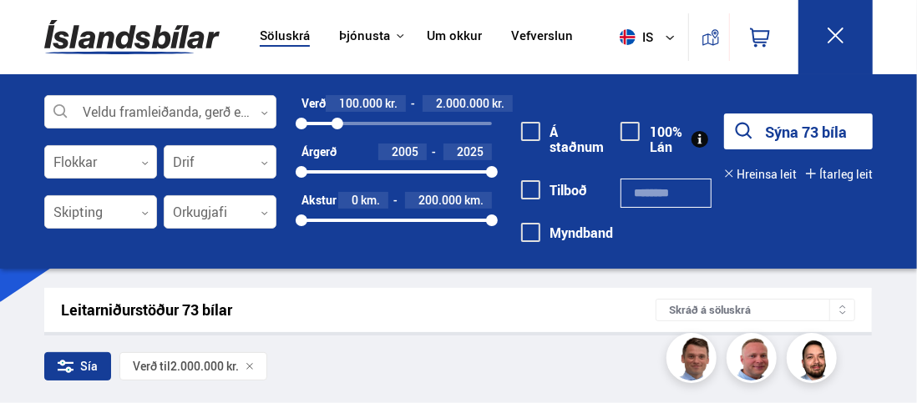
click at [844, 36] on icon at bounding box center [835, 35] width 21 height 21
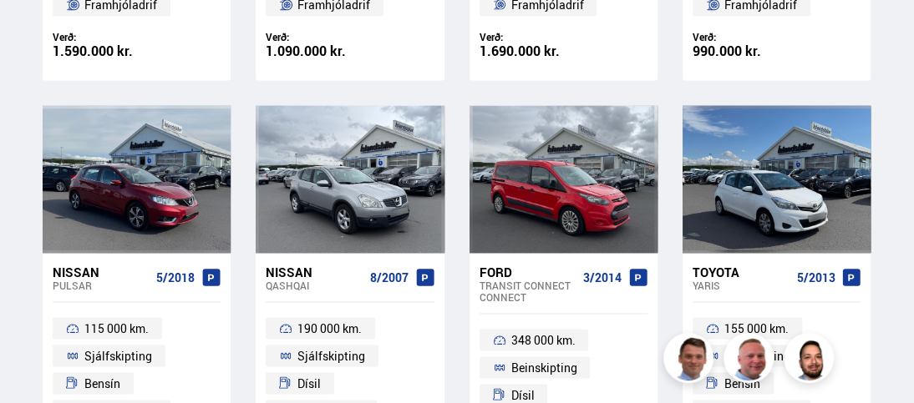
scroll to position [1336, 0]
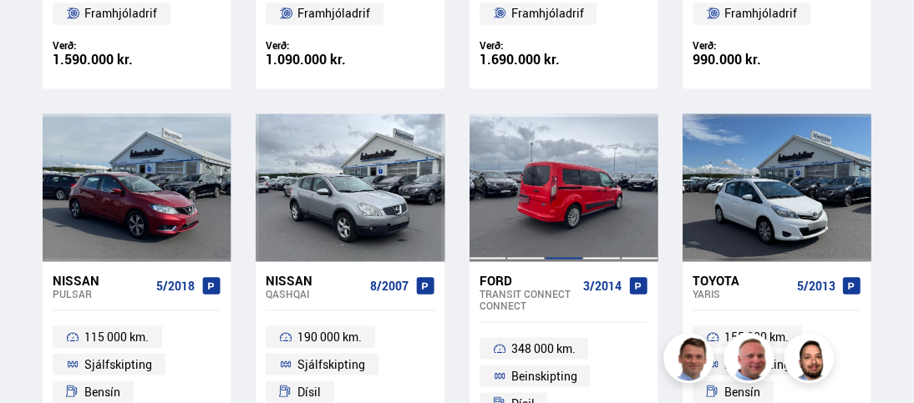
click at [569, 221] on div at bounding box center [564, 188] width 38 height 148
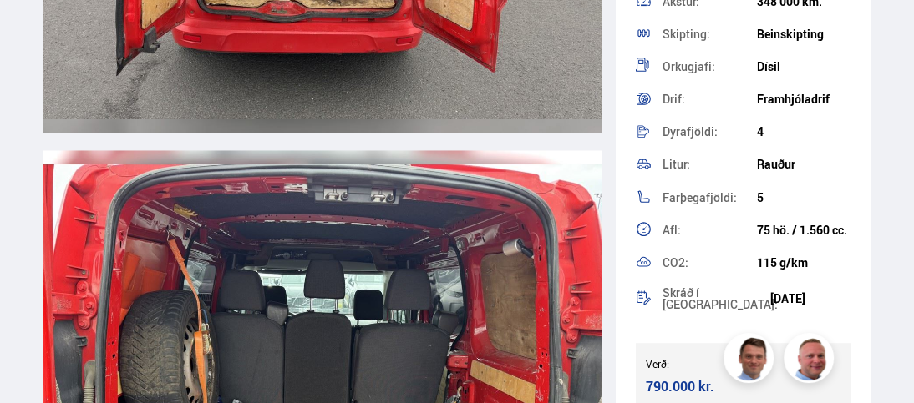
scroll to position [11108, 0]
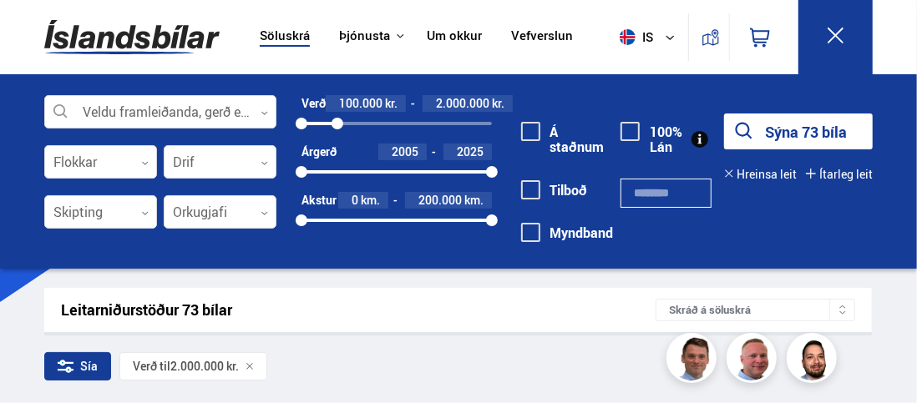
click at [833, 37] on icon at bounding box center [835, 35] width 21 height 21
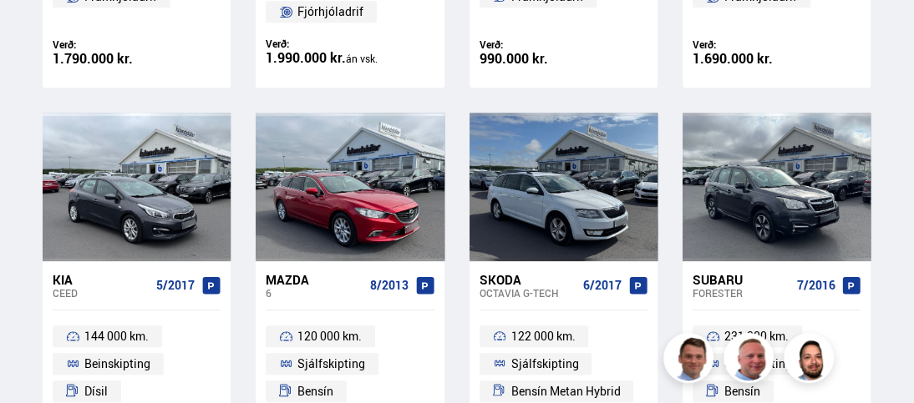
scroll to position [501, 0]
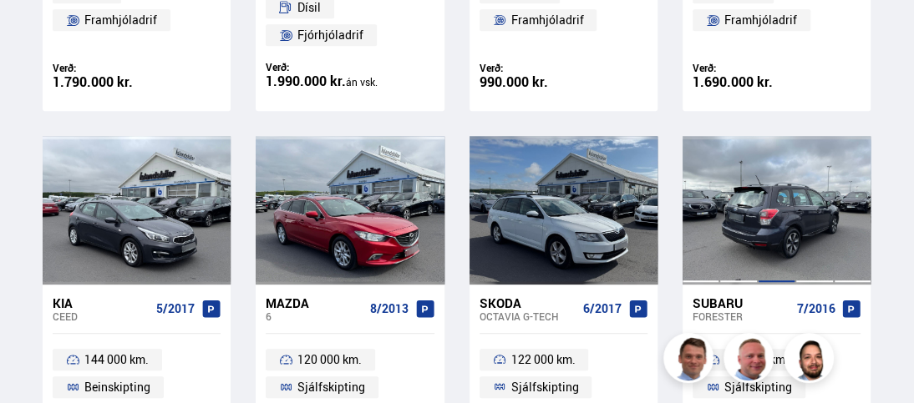
click at [779, 239] on div at bounding box center [776, 210] width 38 height 148
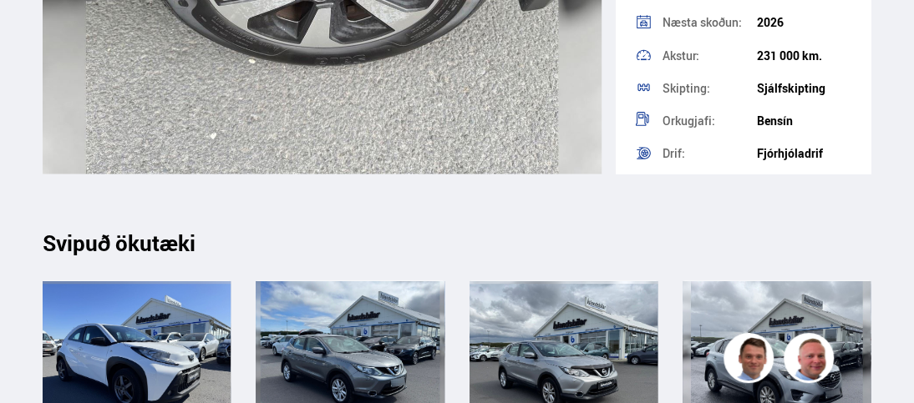
scroll to position [13780, 0]
